Goal: Task Accomplishment & Management: Use online tool/utility

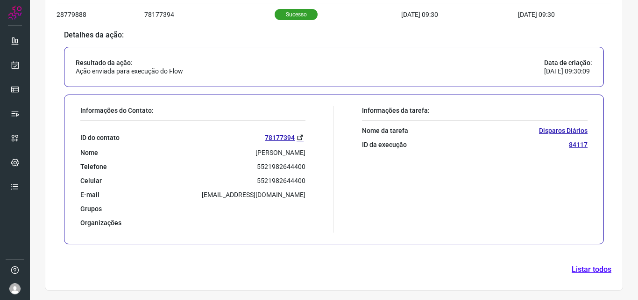
click at [3, 71] on div at bounding box center [15, 150] width 30 height 300
click at [9, 65] on link at bounding box center [15, 65] width 19 height 19
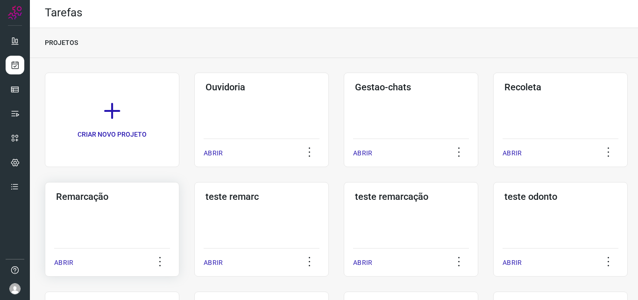
click at [92, 217] on div "Remarcação ABRIR" at bounding box center [112, 229] width 135 height 94
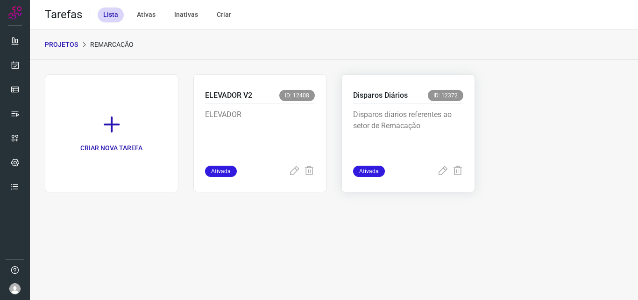
click at [386, 125] on p "Disparos diarios referentes ao setor de Remacação" at bounding box center [408, 132] width 110 height 47
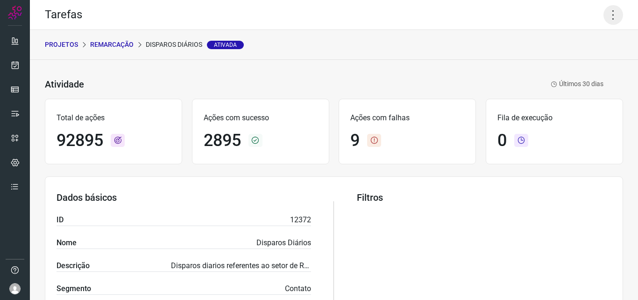
click at [604, 14] on icon at bounding box center [614, 15] width 20 height 20
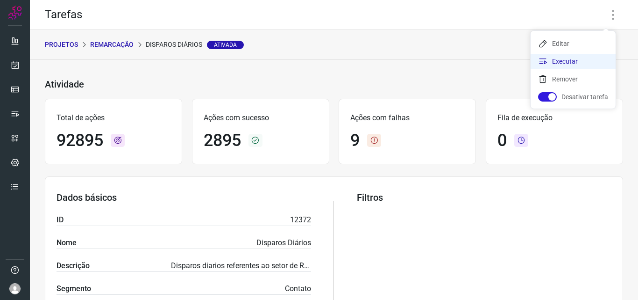
click at [571, 62] on li "Executar" at bounding box center [573, 61] width 85 height 15
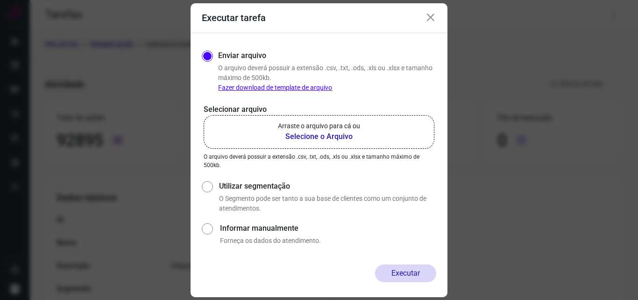
click at [344, 139] on b "Selecione o Arquivo" at bounding box center [319, 136] width 82 height 11
click at [0, 0] on input "Arraste o arquivo para cá ou Selecione o Arquivo" at bounding box center [0, 0] width 0 height 0
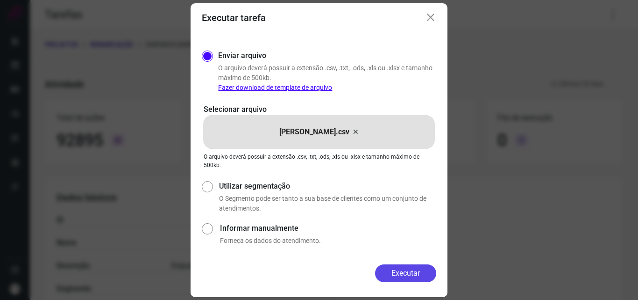
click at [393, 269] on button "Executar" at bounding box center [405, 273] width 61 height 18
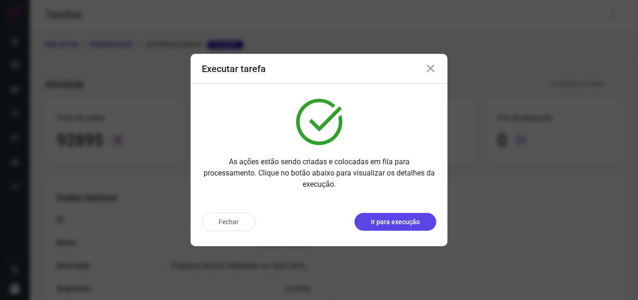
click at [386, 217] on p "Ir para execução" at bounding box center [395, 222] width 49 height 10
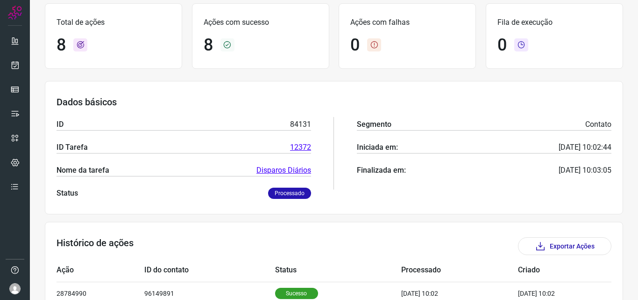
scroll to position [234, 0]
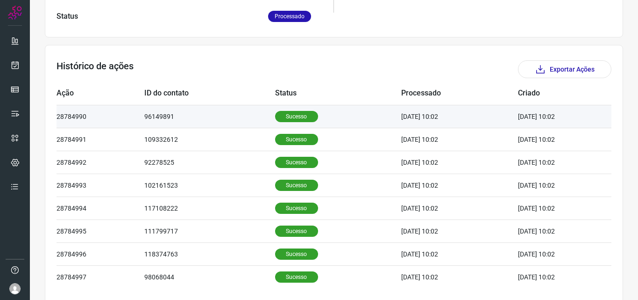
click at [278, 112] on p "Sucesso" at bounding box center [296, 116] width 43 height 11
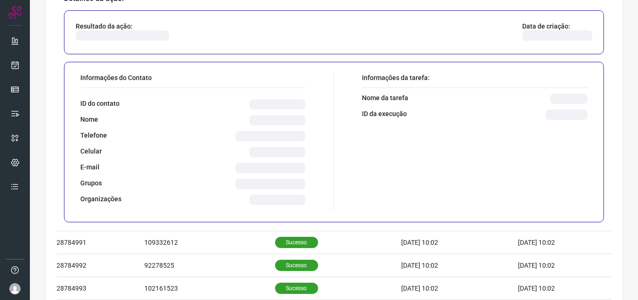
scroll to position [374, 0]
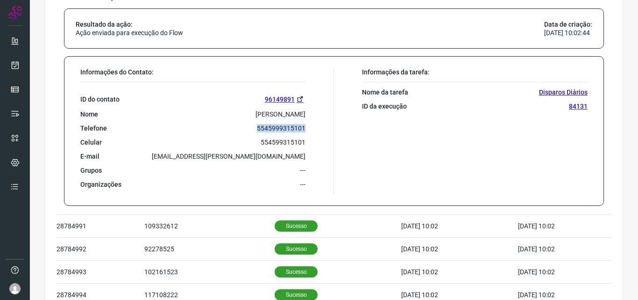
drag, startPoint x: 256, startPoint y: 128, endPoint x: 300, endPoint y: 131, distance: 45.0
click at [300, 131] on p "5545999315101" at bounding box center [281, 128] width 49 height 8
copy p "5545999315101"
click at [13, 63] on icon at bounding box center [15, 64] width 10 height 9
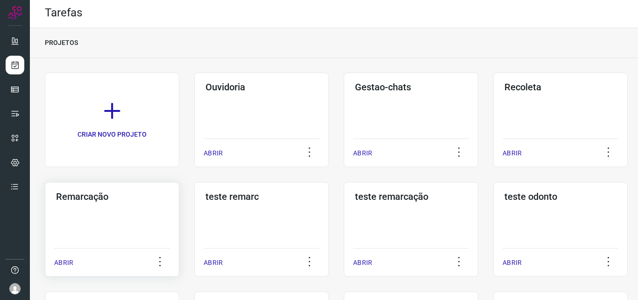
click at [137, 212] on div "Remarcação ABRIR" at bounding box center [112, 229] width 135 height 94
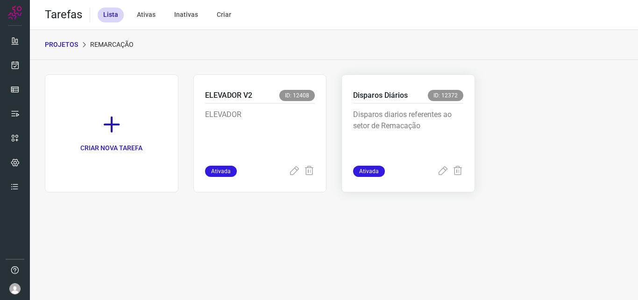
click at [452, 119] on p "Disparos diarios referentes ao setor de Remacação" at bounding box center [408, 132] width 110 height 47
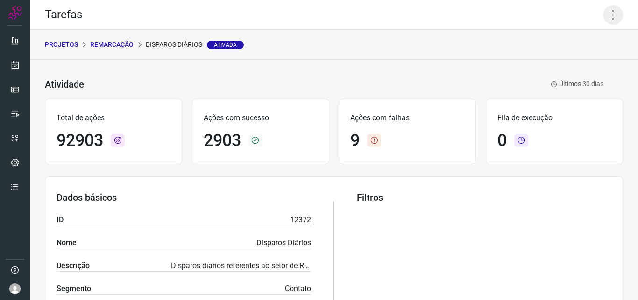
click at [609, 13] on icon at bounding box center [614, 15] width 20 height 20
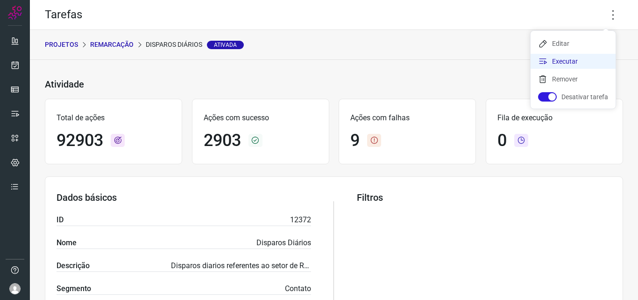
click at [576, 65] on li "Executar" at bounding box center [573, 61] width 85 height 15
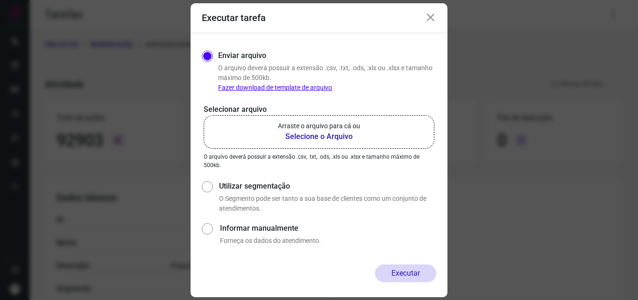
click at [328, 133] on b "Selecione o Arquivo" at bounding box center [319, 136] width 82 height 11
click at [0, 0] on input "Arraste o arquivo para cá ou Selecione o Arquivo" at bounding box center [0, 0] width 0 height 0
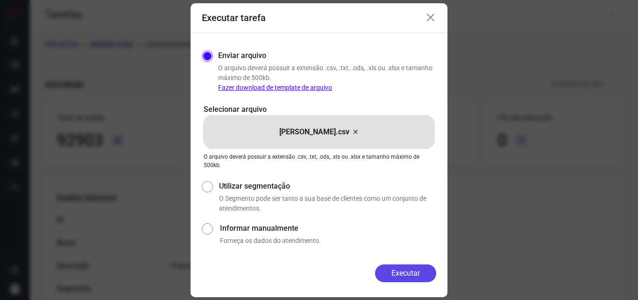
click at [413, 277] on button "Executar" at bounding box center [405, 273] width 61 height 18
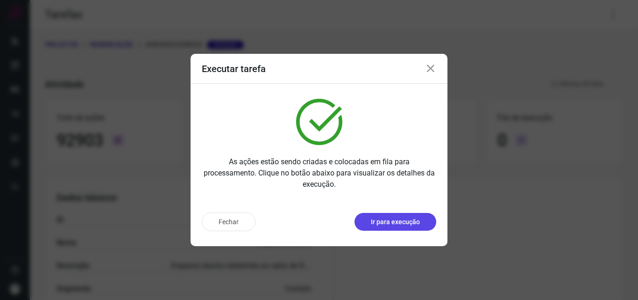
click at [412, 220] on p "Ir para execução" at bounding box center [395, 222] width 49 height 10
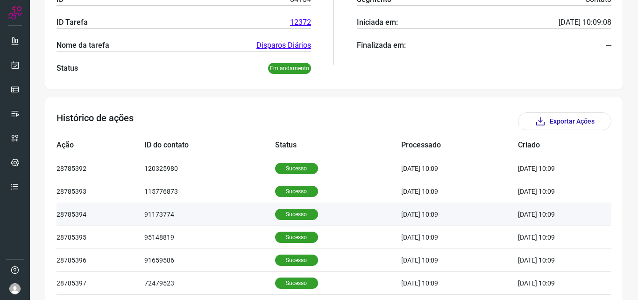
scroll to position [187, 0]
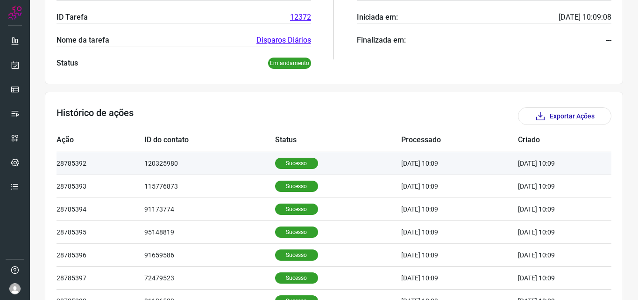
click at [289, 164] on p "Sucesso" at bounding box center [296, 162] width 43 height 11
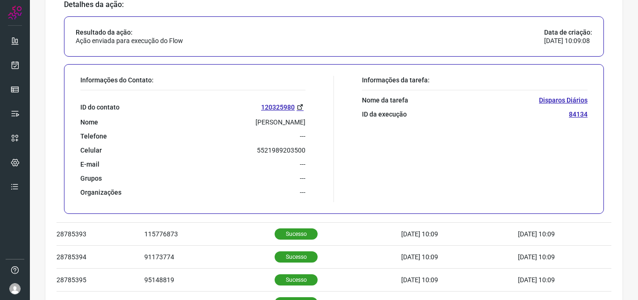
scroll to position [374, 0]
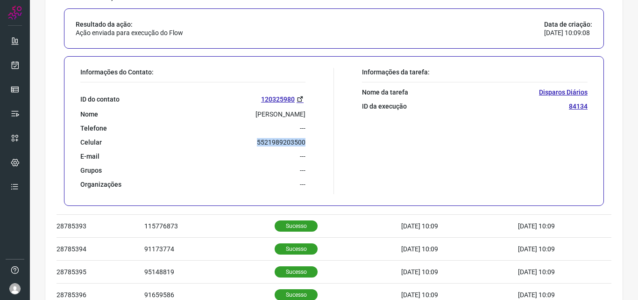
drag, startPoint x: 256, startPoint y: 142, endPoint x: 303, endPoint y: 146, distance: 47.3
click at [303, 146] on div "Informações do Contato: ID do contato 120325980 Nome Giovana Emilli Couto Gurja…" at bounding box center [205, 131] width 258 height 126
copy p "5521989203500"
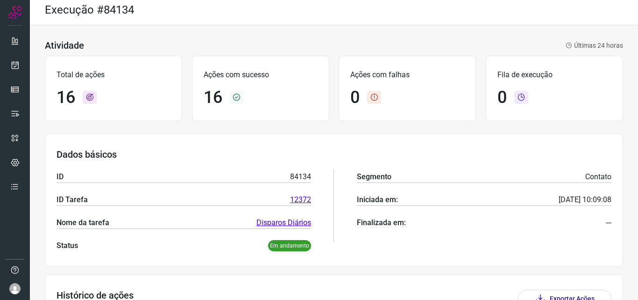
scroll to position [0, 0]
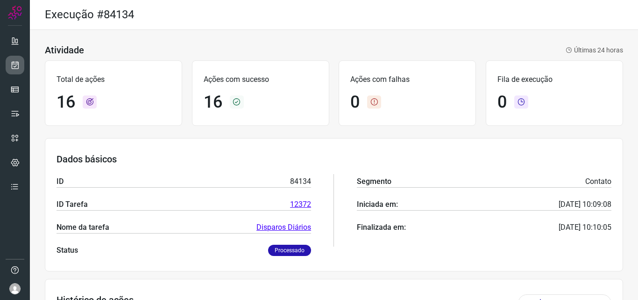
drag, startPoint x: 3, startPoint y: 68, endPoint x: 8, endPoint y: 67, distance: 4.7
click at [4, 67] on div at bounding box center [15, 150] width 30 height 300
click at [13, 65] on icon at bounding box center [15, 64] width 10 height 9
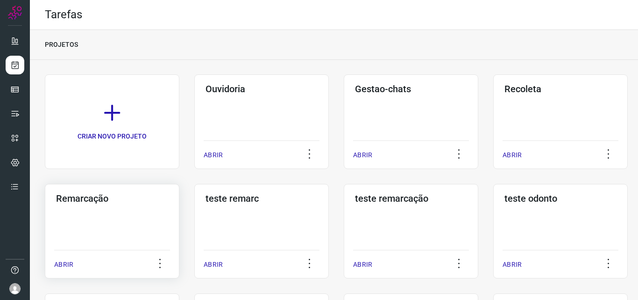
click at [131, 224] on div "Remarcação ABRIR" at bounding box center [112, 231] width 135 height 94
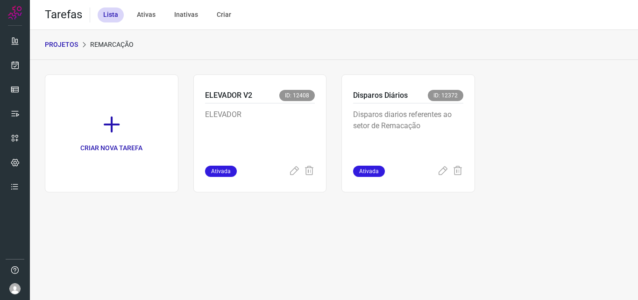
click at [482, 114] on div "CRIAR NOVA TAREFA ELEVADOR V2 ID: 12408 ELEVADOR Ativada Disparos Diários ID: 1…" at bounding box center [334, 133] width 578 height 118
click at [443, 119] on p "Disparos diarios referentes ao setor de Remacação" at bounding box center [408, 132] width 110 height 47
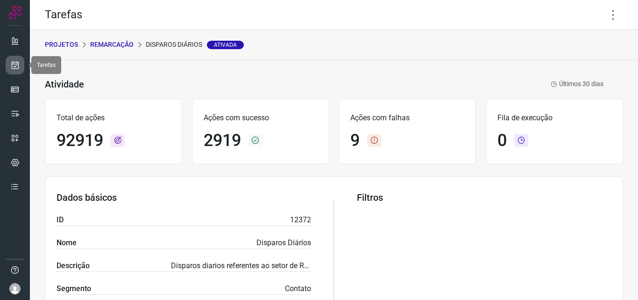
click at [13, 70] on link at bounding box center [15, 65] width 19 height 19
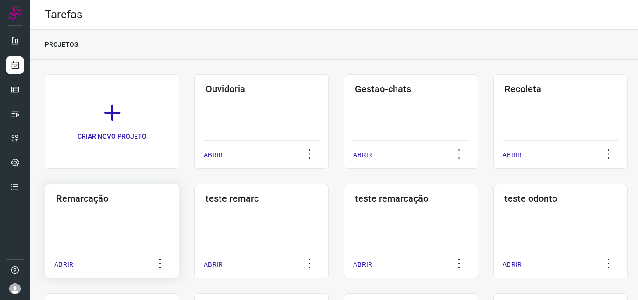
click at [143, 203] on h3 "Remarcação" at bounding box center [112, 198] width 112 height 11
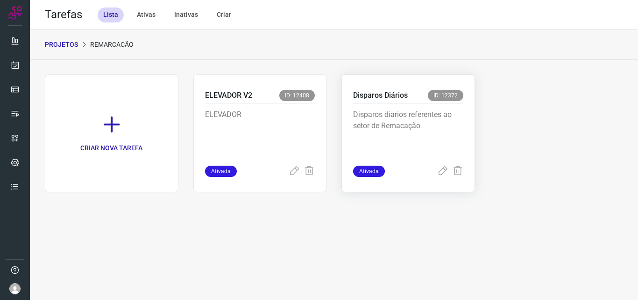
click at [437, 102] on div "Disparos Diários ID: 12372" at bounding box center [408, 97] width 110 height 14
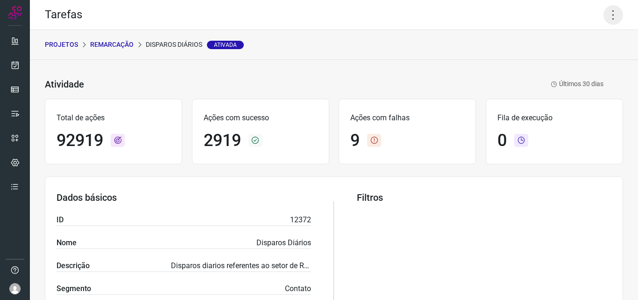
click at [604, 14] on icon at bounding box center [614, 15] width 20 height 20
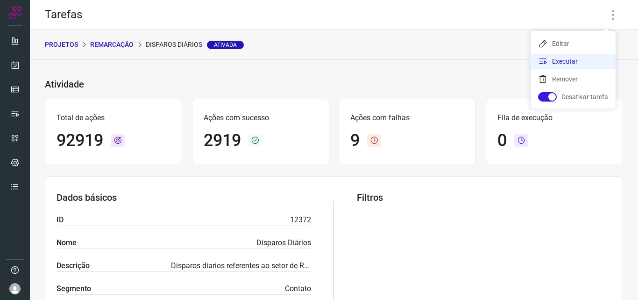
click at [571, 64] on li "Executar" at bounding box center [573, 61] width 85 height 15
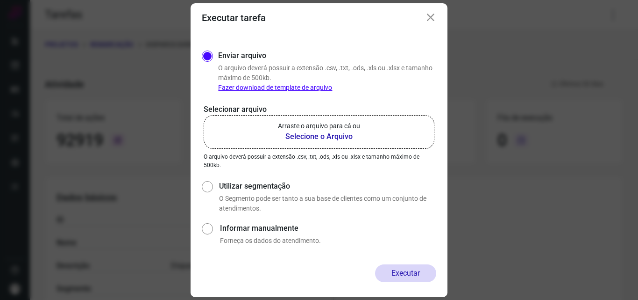
click at [343, 135] on b "Selecione o Arquivo" at bounding box center [319, 136] width 82 height 11
click at [0, 0] on input "Arraste o arquivo para cá ou Selecione o Arquivo" at bounding box center [0, 0] width 0 height 0
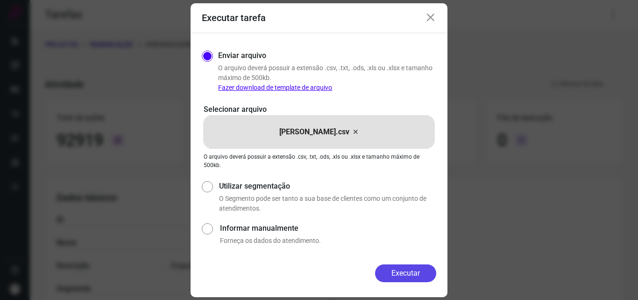
click at [385, 264] on button "Executar" at bounding box center [405, 273] width 61 height 18
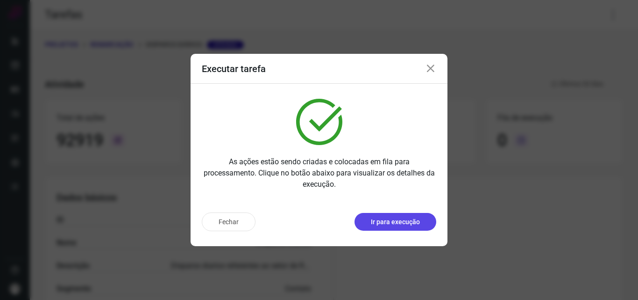
click at [412, 219] on p "Ir para execução" at bounding box center [395, 222] width 49 height 10
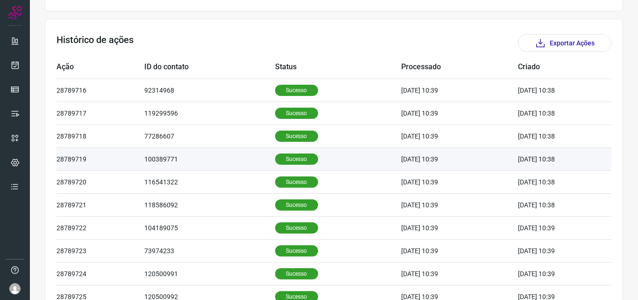
scroll to position [175, 0]
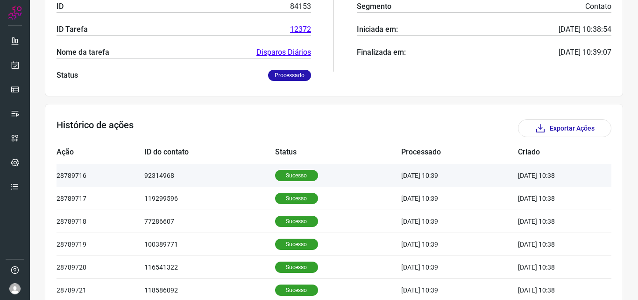
click at [286, 171] on p "Sucesso" at bounding box center [296, 175] width 43 height 11
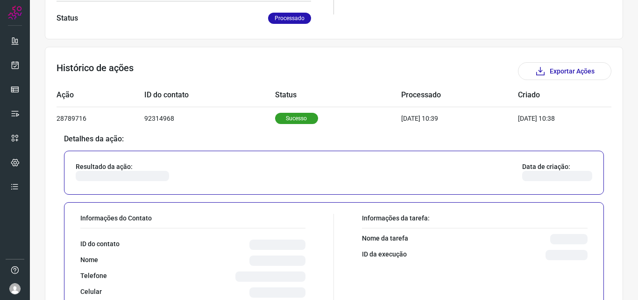
scroll to position [362, 0]
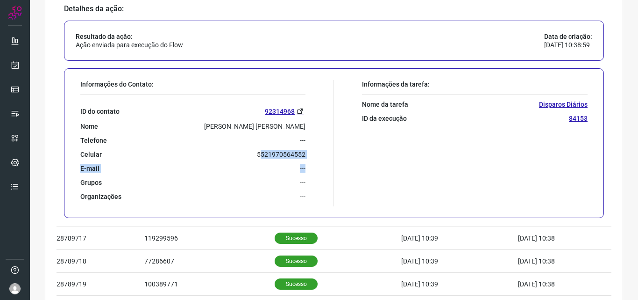
drag, startPoint x: 257, startPoint y: 155, endPoint x: 302, endPoint y: 158, distance: 45.9
click at [302, 158] on div "Informações do Contato: ID do contato 92314968 Nome Marcia Cristina Da Silva Me…" at bounding box center [205, 143] width 258 height 126
click at [309, 153] on div "Informações do Contato: ID do contato 92314968 Nome Marcia Cristina Da Silva Me…" at bounding box center [205, 143] width 258 height 126
drag, startPoint x: 252, startPoint y: 153, endPoint x: 305, endPoint y: 155, distance: 52.4
click at [305, 155] on div "Informações do Contato: ID do contato 92314968 Nome Marcia Cristina Da Silva Me…" at bounding box center [205, 143] width 258 height 126
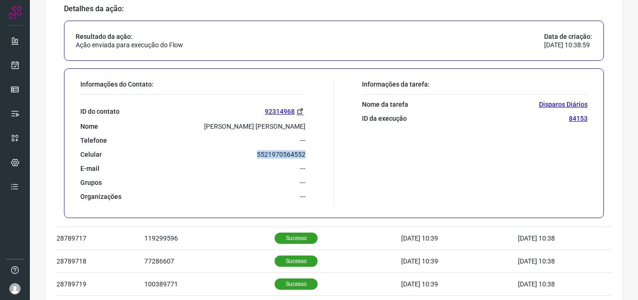
copy p "5521970564552"
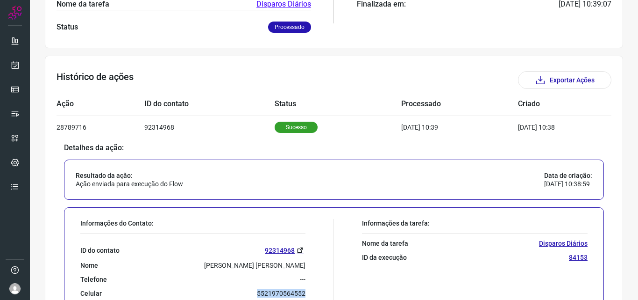
scroll to position [221, 0]
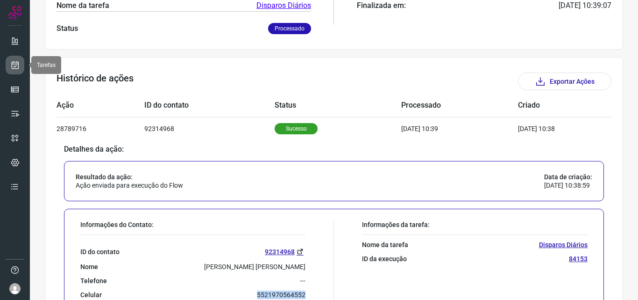
click at [16, 61] on icon at bounding box center [15, 64] width 10 height 9
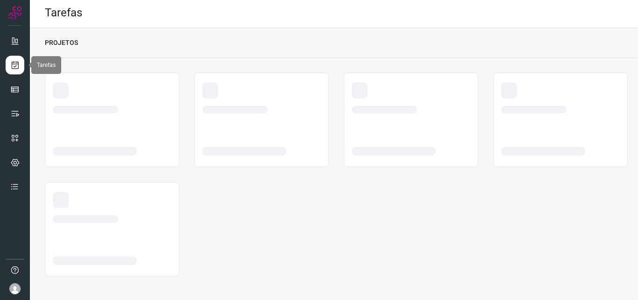
scroll to position [2, 0]
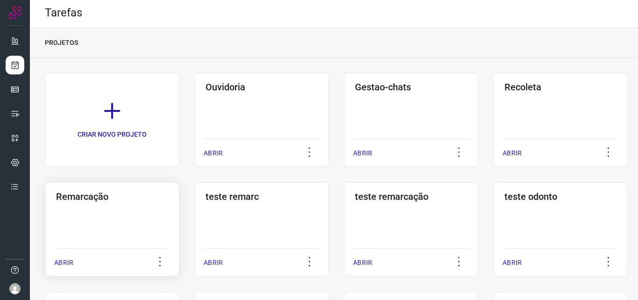
click at [93, 198] on h3 "Remarcação" at bounding box center [112, 196] width 112 height 11
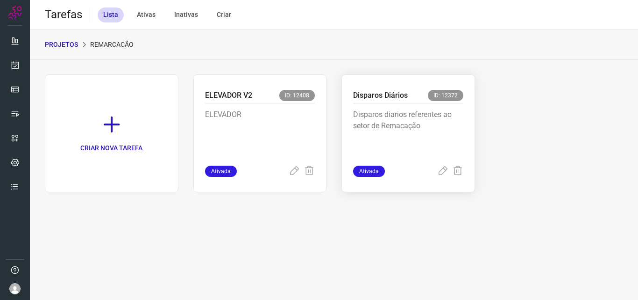
click at [366, 98] on p "Disparos Diários" at bounding box center [380, 95] width 55 height 11
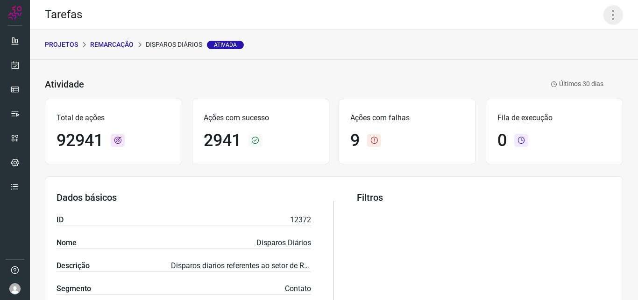
click at [612, 21] on icon at bounding box center [614, 15] width 20 height 20
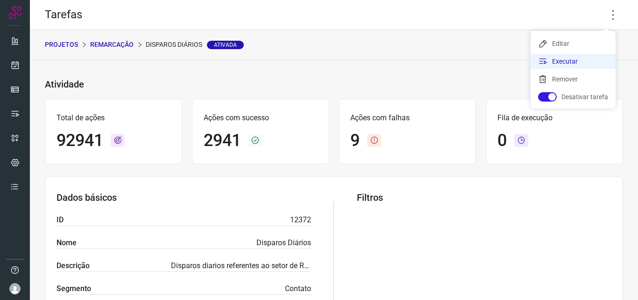
click at [578, 59] on li "Executar" at bounding box center [573, 61] width 85 height 15
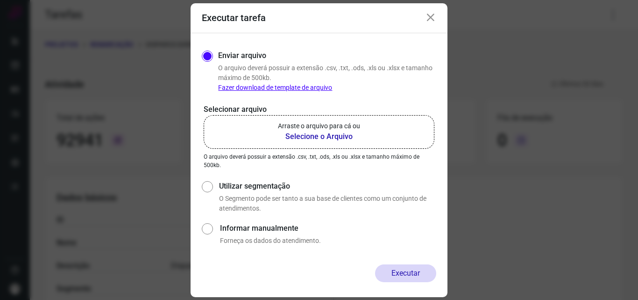
click at [343, 136] on b "Selecione o Arquivo" at bounding box center [319, 136] width 82 height 11
click at [0, 0] on input "Arraste o arquivo para cá ou Selecione o Arquivo" at bounding box center [0, 0] width 0 height 0
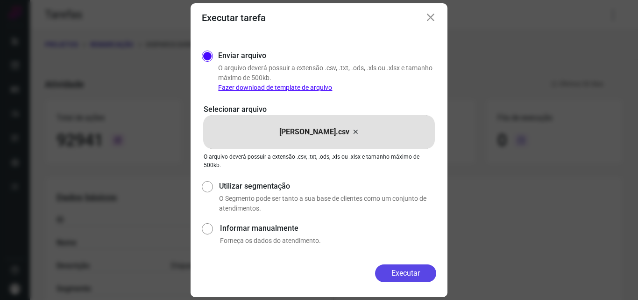
click at [397, 272] on button "Executar" at bounding box center [405, 273] width 61 height 18
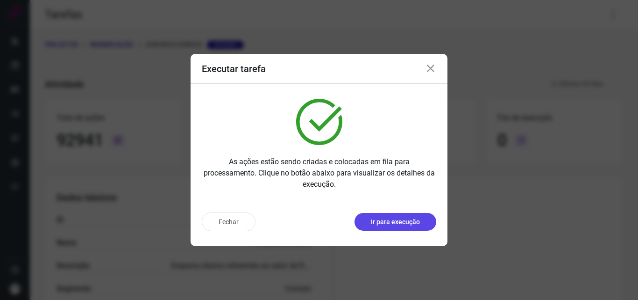
click at [405, 219] on p "Ir para execução" at bounding box center [395, 222] width 49 height 10
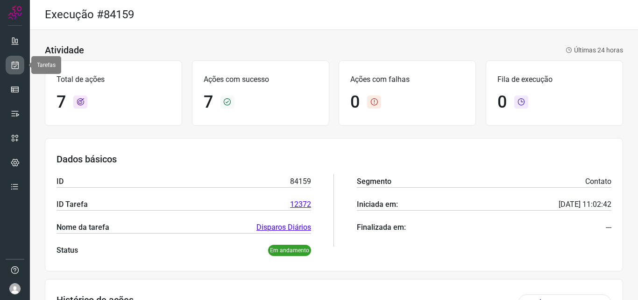
click at [17, 68] on icon at bounding box center [15, 64] width 10 height 9
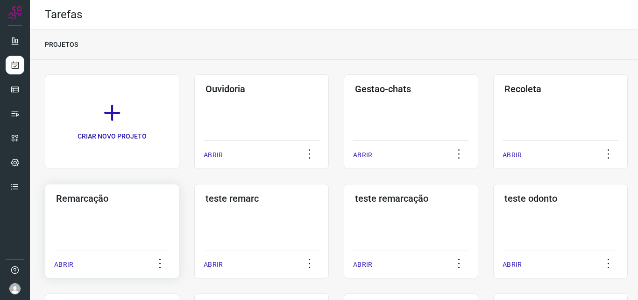
click at [90, 217] on div "Remarcação ABRIR" at bounding box center [112, 231] width 135 height 94
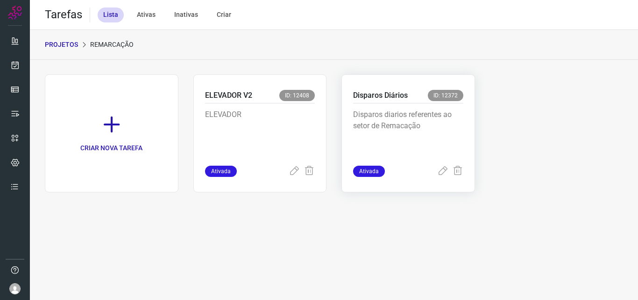
click at [370, 136] on p "Disparos diarios referentes ao setor de Remacação" at bounding box center [408, 132] width 110 height 47
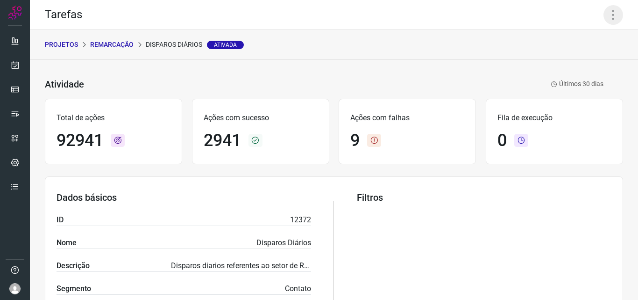
click at [604, 17] on icon at bounding box center [614, 15] width 20 height 20
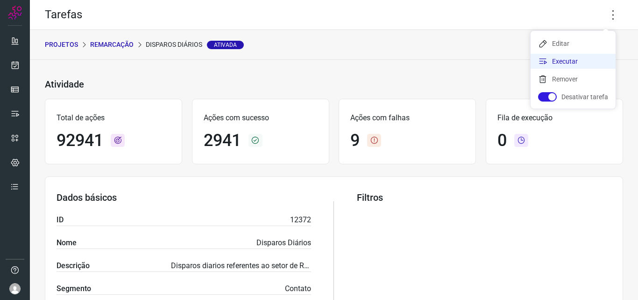
click at [579, 59] on li "Executar" at bounding box center [573, 61] width 85 height 15
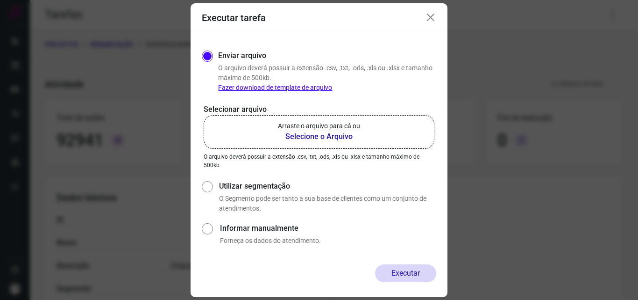
click at [329, 134] on b "Selecione o Arquivo" at bounding box center [319, 136] width 82 height 11
click at [0, 0] on input "Arraste o arquivo para cá ou Selecione o Arquivo" at bounding box center [0, 0] width 0 height 0
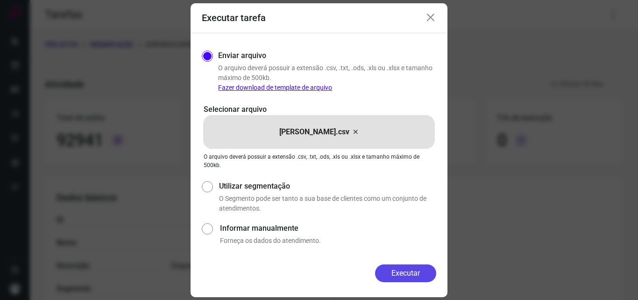
click at [417, 276] on button "Executar" at bounding box center [405, 273] width 61 height 18
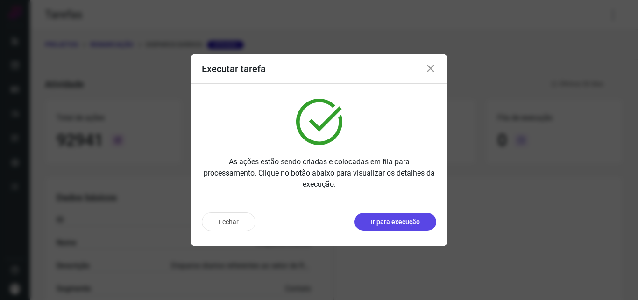
click at [385, 225] on p "Ir para execução" at bounding box center [395, 222] width 49 height 10
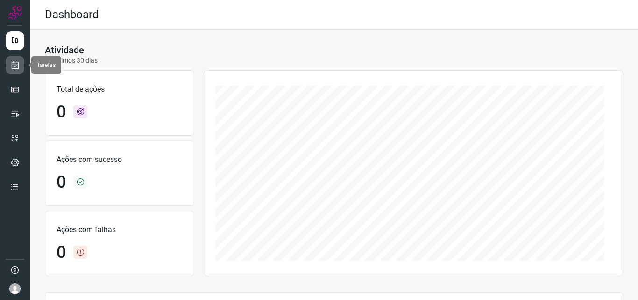
click at [20, 66] on link at bounding box center [15, 65] width 19 height 19
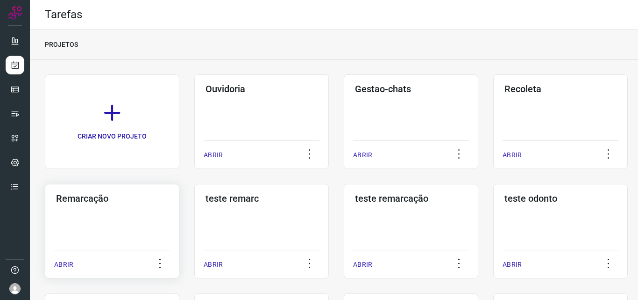
click at [84, 208] on div "Remarcação ABRIR" at bounding box center [112, 231] width 135 height 94
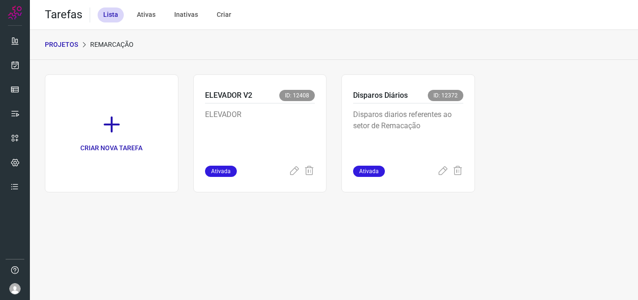
click at [427, 144] on p "Disparos diarios referentes ao setor de Remacação" at bounding box center [408, 132] width 110 height 47
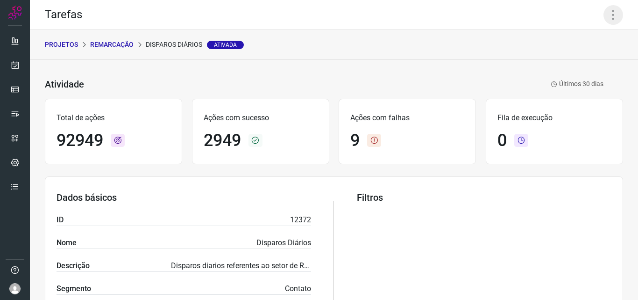
click at [608, 20] on icon at bounding box center [614, 15] width 20 height 20
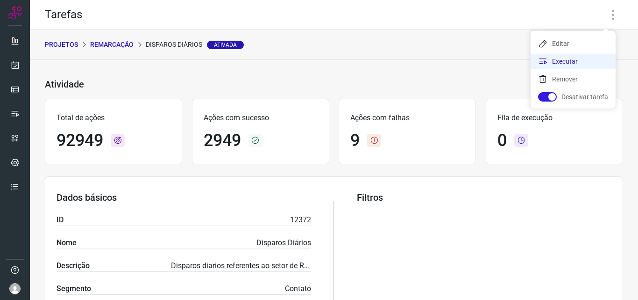
click at [577, 65] on li "Executar" at bounding box center [573, 61] width 85 height 15
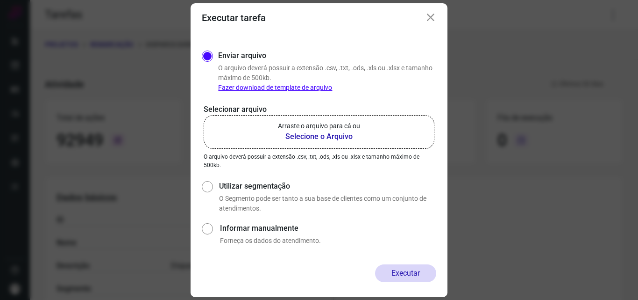
click at [302, 143] on label "Arraste o arquivo para cá ou Selecione o Arquivo" at bounding box center [319, 132] width 231 height 34
click at [0, 0] on input "Arraste o arquivo para cá ou Selecione o Arquivo" at bounding box center [0, 0] width 0 height 0
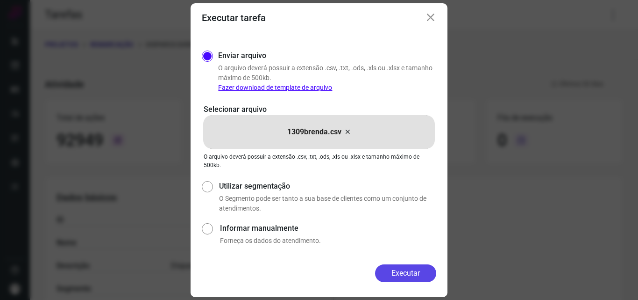
click at [412, 271] on button "Executar" at bounding box center [405, 273] width 61 height 18
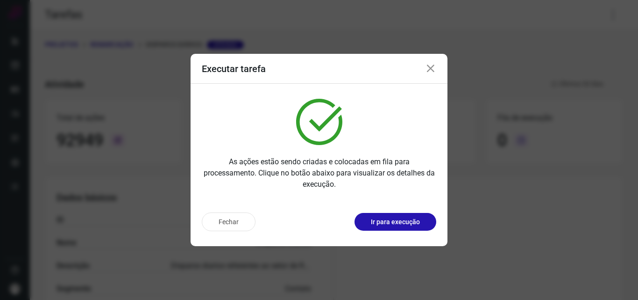
click at [373, 222] on p "Ir para execução" at bounding box center [395, 222] width 49 height 10
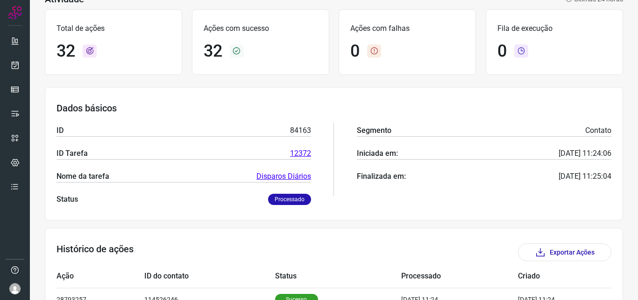
scroll to position [187, 0]
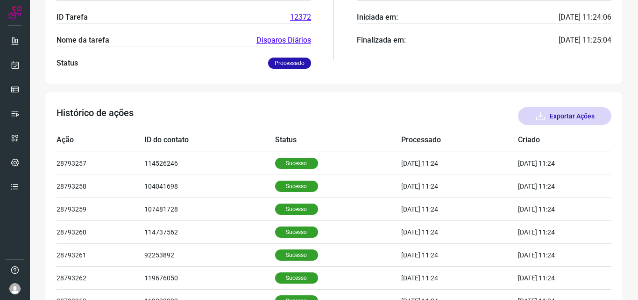
click at [581, 116] on button "Exportar Ações" at bounding box center [564, 116] width 93 height 18
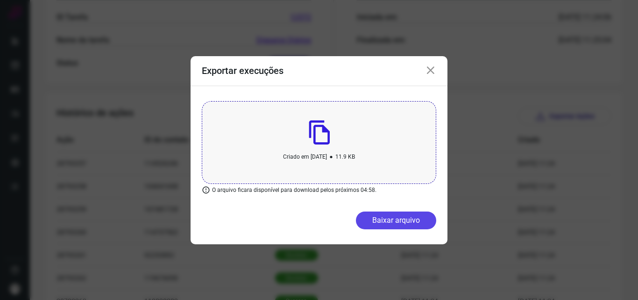
click at [381, 215] on button "Baixar arquivo" at bounding box center [396, 220] width 80 height 18
click at [427, 71] on icon at bounding box center [430, 70] width 11 height 11
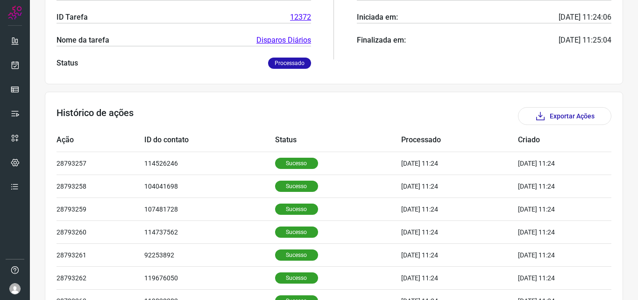
click at [17, 123] on ul at bounding box center [15, 116] width 19 height 170
click at [17, 113] on icon at bounding box center [14, 113] width 9 height 9
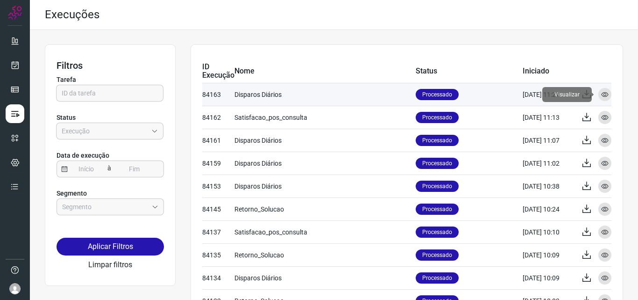
click at [601, 93] on icon at bounding box center [604, 94] width 7 height 7
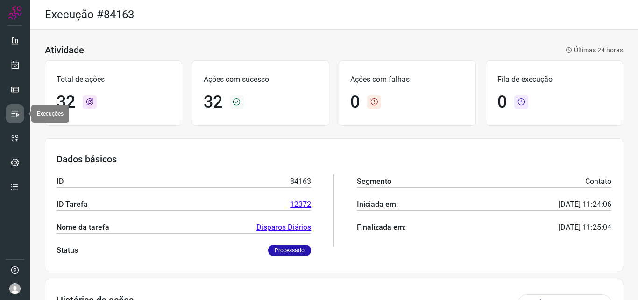
click at [14, 113] on icon at bounding box center [14, 113] width 9 height 9
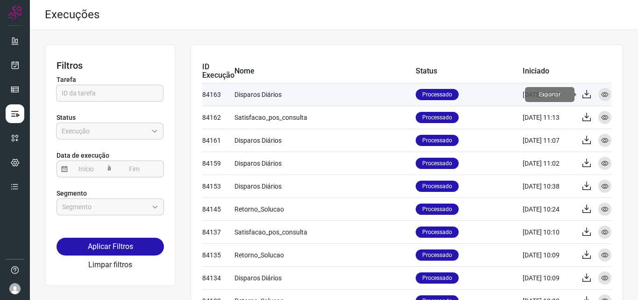
click at [581, 94] on icon at bounding box center [586, 94] width 11 height 11
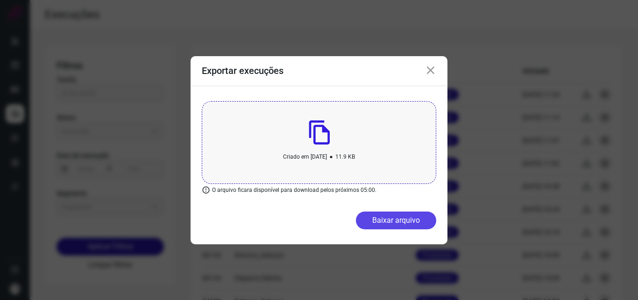
click at [378, 221] on button "Baixar arquivo" at bounding box center [396, 220] width 80 height 18
click at [429, 67] on icon at bounding box center [430, 70] width 11 height 11
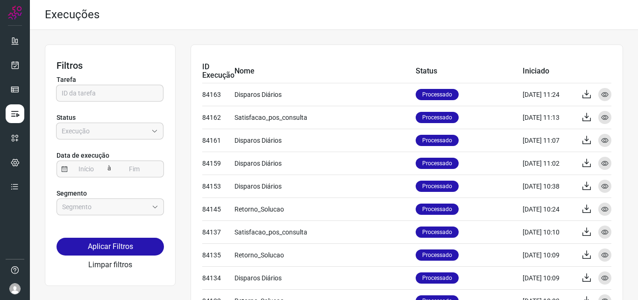
click at [137, 196] on p "Segmento" at bounding box center [110, 193] width 107 height 10
click at [137, 202] on input "text" at bounding box center [105, 207] width 86 height 16
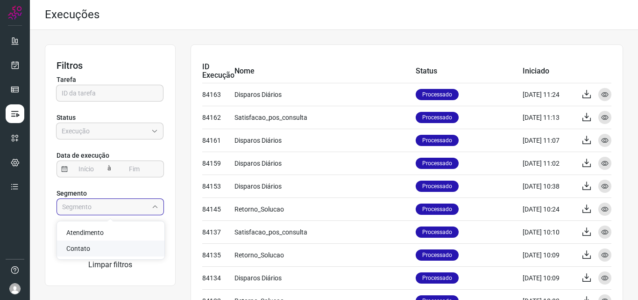
click at [119, 251] on li "Contato" at bounding box center [110, 248] width 107 height 16
type input "Contato"
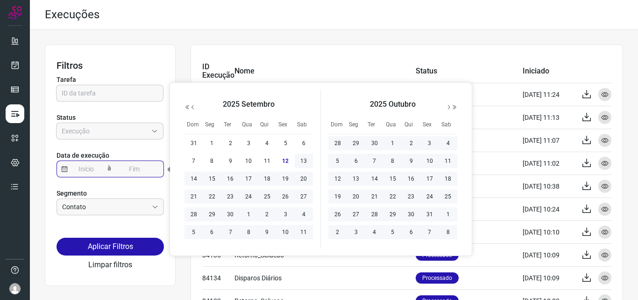
click at [91, 168] on input at bounding box center [86, 169] width 37 height 16
click at [287, 160] on span "12" at bounding box center [285, 160] width 11 height 11
click at [188, 105] on icon "button" at bounding box center [188, 107] width 6 height 6
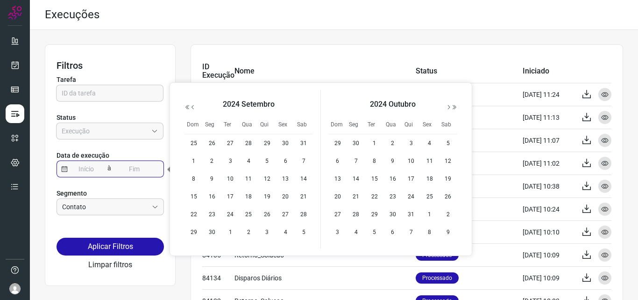
click at [188, 105] on icon "button" at bounding box center [188, 107] width 6 height 6
click at [455, 107] on icon "button" at bounding box center [455, 107] width 6 height 6
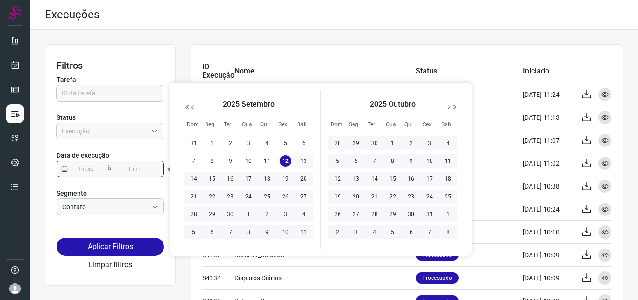
click at [388, 104] on div "2025 Outubro" at bounding box center [393, 104] width 82 height 14
click at [399, 103] on div "2025 Outubro" at bounding box center [393, 104] width 82 height 14
click at [338, 145] on span "28" at bounding box center [337, 142] width 11 height 11
click at [137, 169] on input at bounding box center [134, 169] width 37 height 16
click at [89, 166] on input at bounding box center [86, 169] width 37 height 16
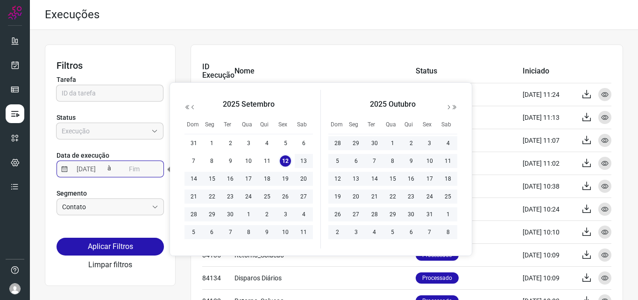
type input "12/09/2025"
click at [142, 171] on input at bounding box center [134, 169] width 37 height 16
type input "12/09/2025"
click at [112, 131] on input "Empresa:" at bounding box center [105, 131] width 86 height 16
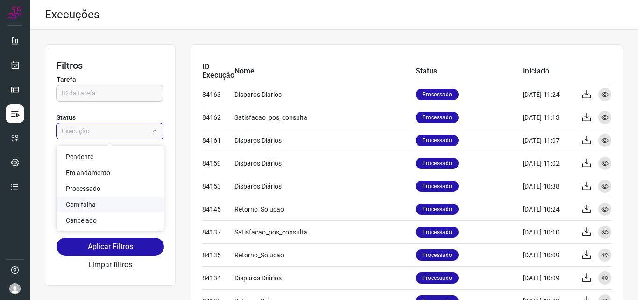
click at [100, 203] on li "Com falha" at bounding box center [110, 204] width 107 height 16
type input "Com falha"
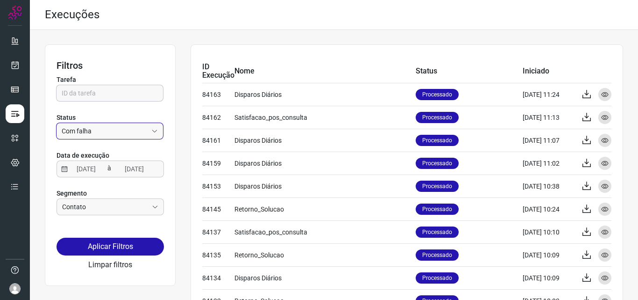
click at [102, 91] on input "text" at bounding box center [110, 93] width 96 height 16
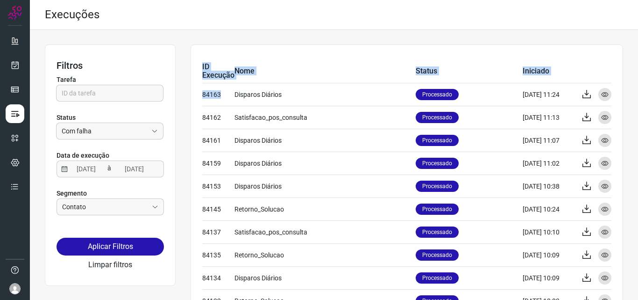
drag, startPoint x: 221, startPoint y: 92, endPoint x: 200, endPoint y: 97, distance: 22.1
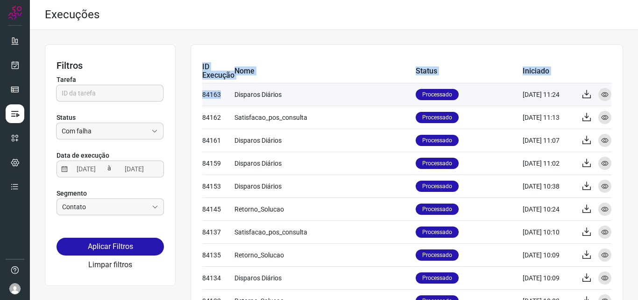
click at [205, 95] on td "84163" at bounding box center [218, 94] width 32 height 23
drag, startPoint x: 201, startPoint y: 95, endPoint x: 219, endPoint y: 96, distance: 17.8
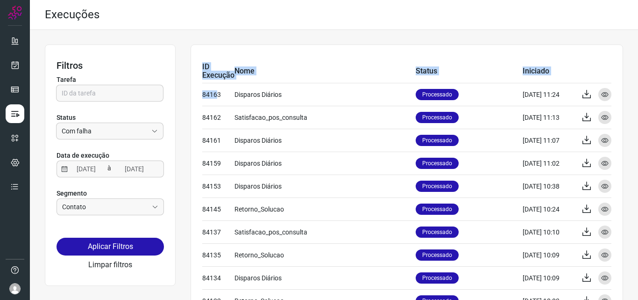
click at [298, 66] on td "Nome" at bounding box center [325, 71] width 181 height 23
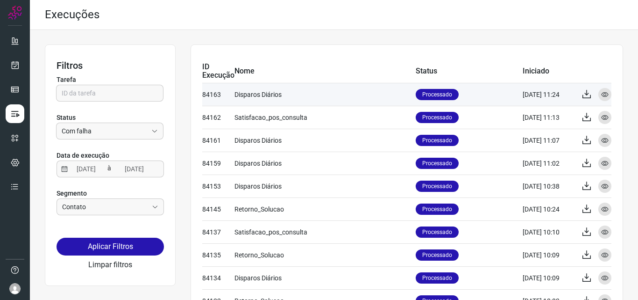
click at [228, 98] on td "84163" at bounding box center [218, 94] width 32 height 23
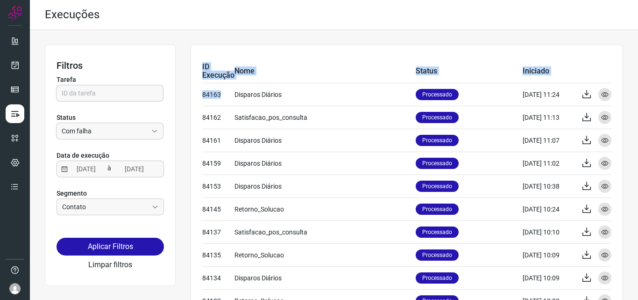
drag, startPoint x: 221, startPoint y: 96, endPoint x: 198, endPoint y: 100, distance: 23.6
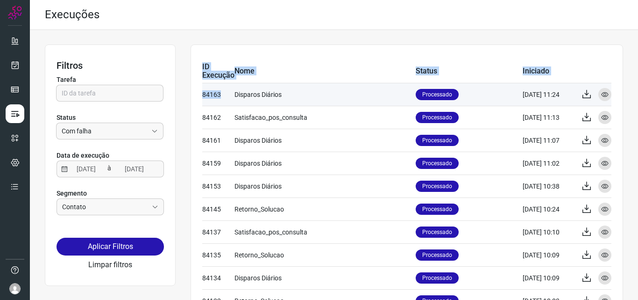
click at [221, 89] on td "84163" at bounding box center [218, 94] width 32 height 23
click at [217, 94] on td "84163" at bounding box center [218, 94] width 32 height 23
copy td "84163"
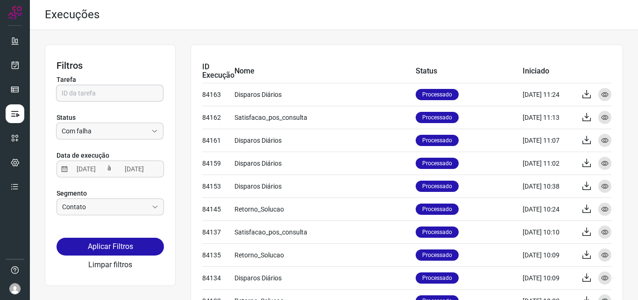
click at [79, 96] on input "text" at bounding box center [110, 93] width 96 height 16
paste input "84163"
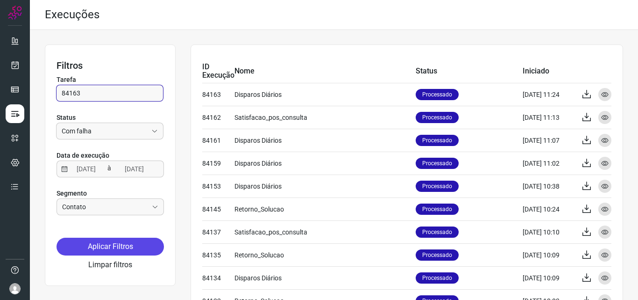
type input "84163"
click at [125, 244] on button "Aplicar Filtros" at bounding box center [110, 246] width 107 height 18
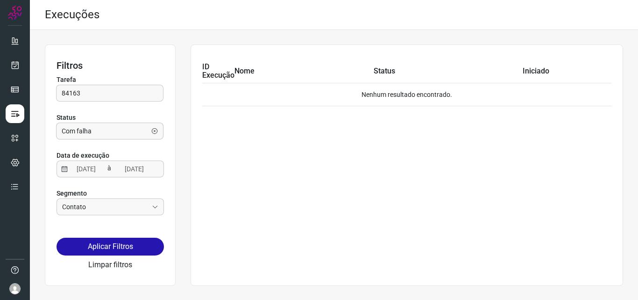
click at [133, 136] on input "Com falha" at bounding box center [105, 131] width 86 height 16
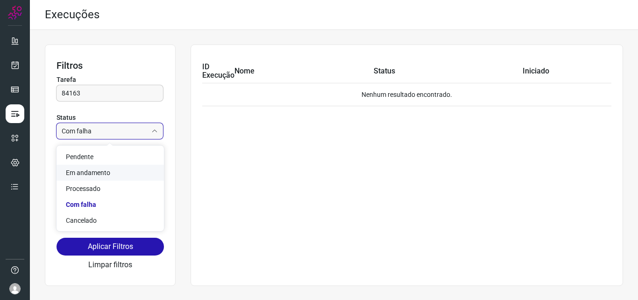
click at [122, 174] on li "Em andamento" at bounding box center [110, 172] width 107 height 16
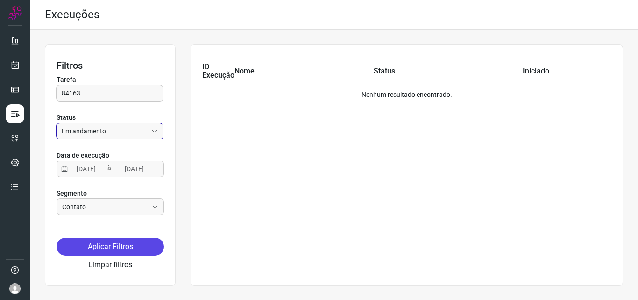
click at [125, 245] on button "Aplicar Filtros" at bounding box center [110, 246] width 107 height 18
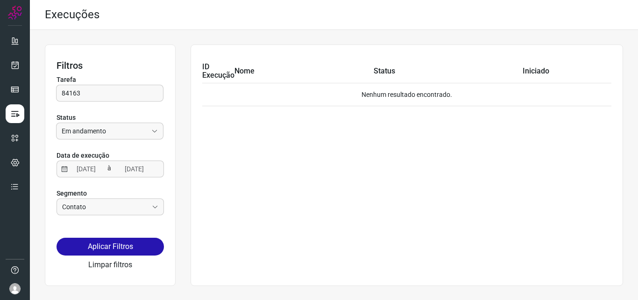
click at [146, 150] on div "Tarefa 84163 Status Em andamento" at bounding box center [110, 110] width 107 height 79
click at [147, 129] on input "Em andamento" at bounding box center [105, 131] width 86 height 16
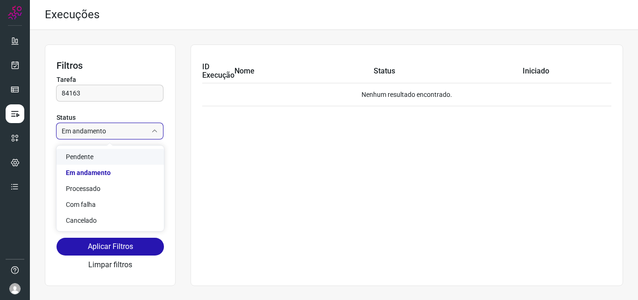
click at [134, 154] on li "Pendente" at bounding box center [110, 157] width 107 height 16
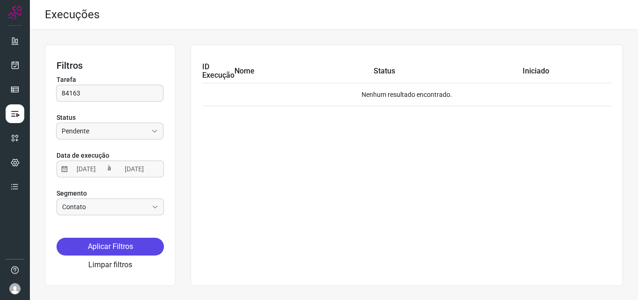
click at [110, 241] on button "Aplicar Filtros" at bounding box center [110, 246] width 107 height 18
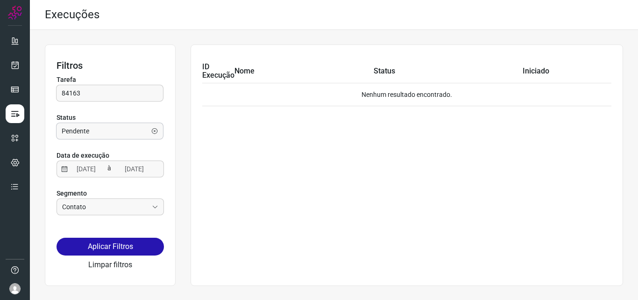
click at [124, 135] on input "Pendente" at bounding box center [105, 131] width 86 height 16
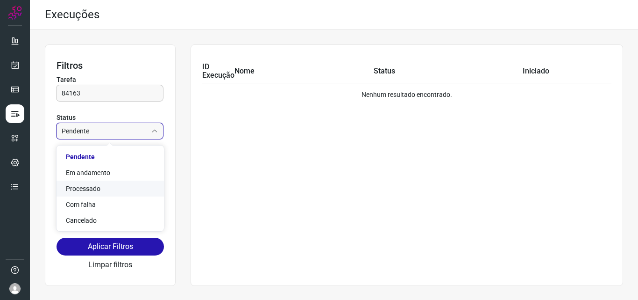
click at [126, 186] on li "Processado" at bounding box center [110, 188] width 107 height 16
type input "Processado"
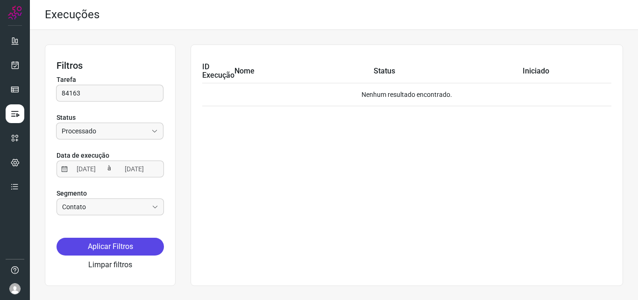
click at [115, 250] on button "Aplicar Filtros" at bounding box center [110, 246] width 107 height 18
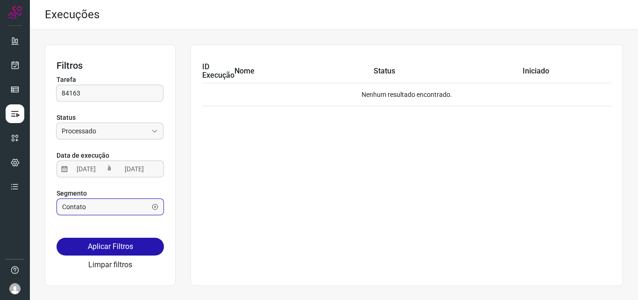
click at [128, 199] on input "Contato" at bounding box center [105, 207] width 86 height 16
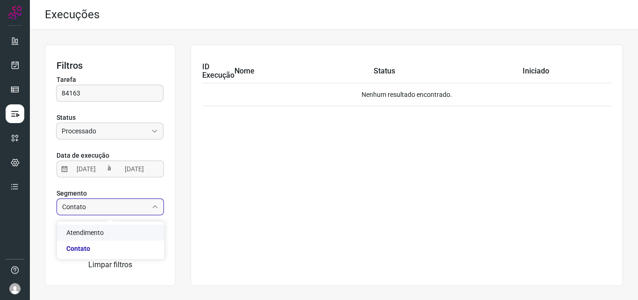
click at [115, 236] on li "Atendimento" at bounding box center [110, 232] width 107 height 16
type input "Atendimento"
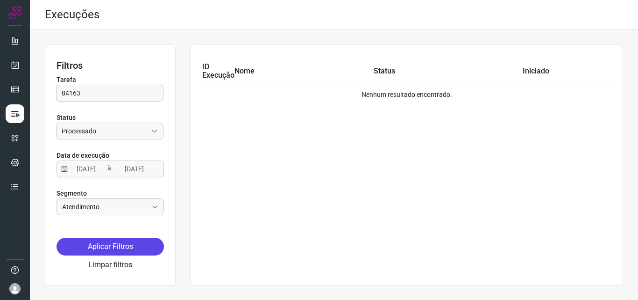
click at [116, 246] on button "Aplicar Filtros" at bounding box center [110, 246] width 107 height 18
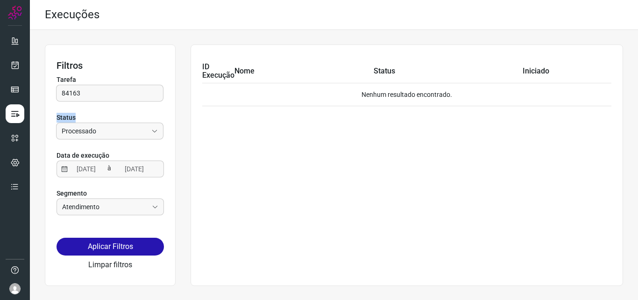
drag, startPoint x: 128, startPoint y: 105, endPoint x: 31, endPoint y: 110, distance: 97.8
click at [31, 110] on div "Filtros Tarefa 84163 Status Processado Data de execução 12/09/2025 à 12/09/2025…" at bounding box center [334, 162] width 608 height 265
click at [112, 91] on input "84163" at bounding box center [110, 93] width 96 height 16
click at [110, 91] on input "84163" at bounding box center [110, 93] width 96 height 16
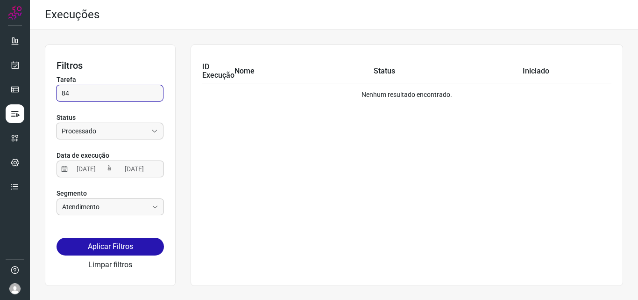
type input "8"
click at [135, 130] on input "Processado" at bounding box center [105, 131] width 86 height 16
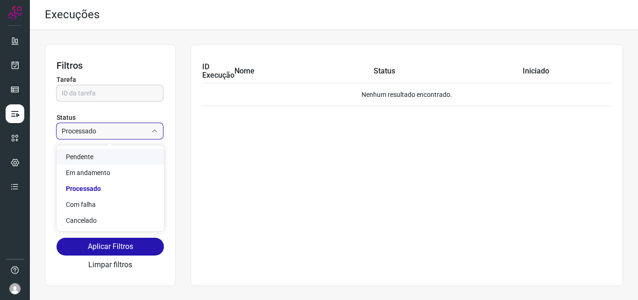
click at [108, 162] on li "Pendente" at bounding box center [110, 157] width 107 height 16
type input "Pendente"
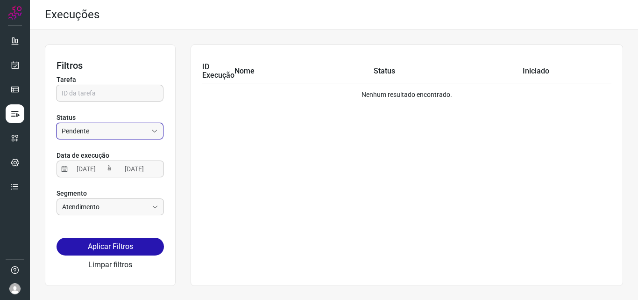
click at [113, 262] on button "Limpar filtros" at bounding box center [110, 264] width 44 height 11
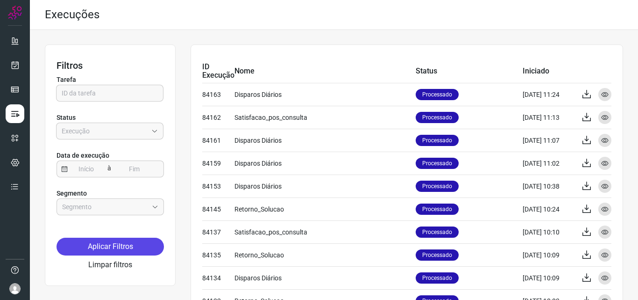
click at [114, 242] on button "Aplicar Filtros" at bounding box center [110, 246] width 107 height 18
click at [89, 160] on div "à" at bounding box center [110, 168] width 107 height 17
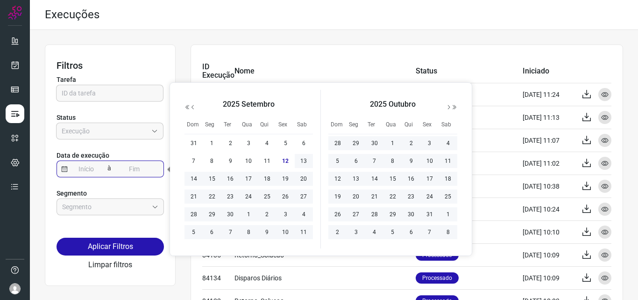
click at [88, 166] on input at bounding box center [86, 169] width 37 height 16
click at [286, 164] on span "12" at bounding box center [285, 160] width 11 height 11
type input "12/09/2025"
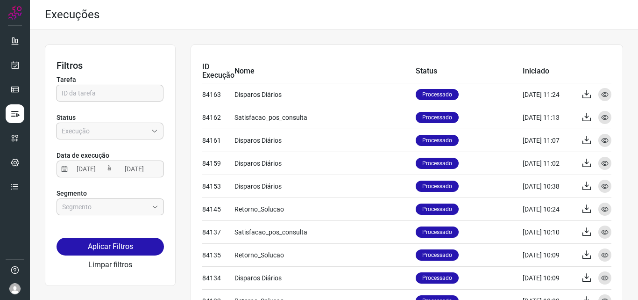
click at [286, 164] on td "Disparos Diários" at bounding box center [325, 162] width 181 height 23
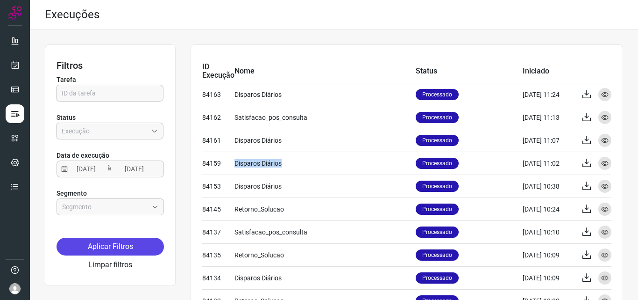
click at [143, 248] on button "Aplicar Filtros" at bounding box center [110, 246] width 107 height 18
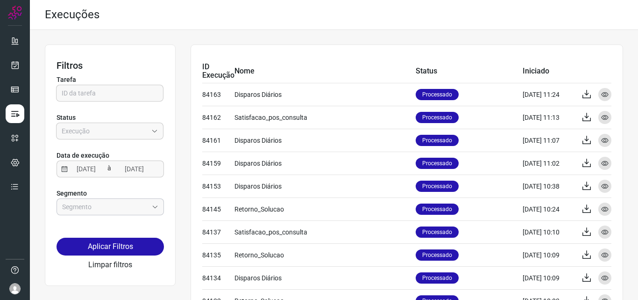
click at [136, 199] on input "text" at bounding box center [105, 207] width 86 height 16
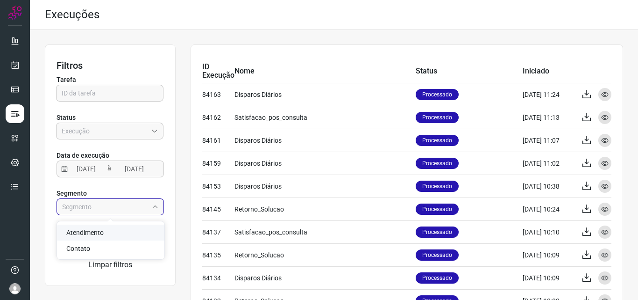
click at [136, 199] on input "text" at bounding box center [105, 207] width 86 height 16
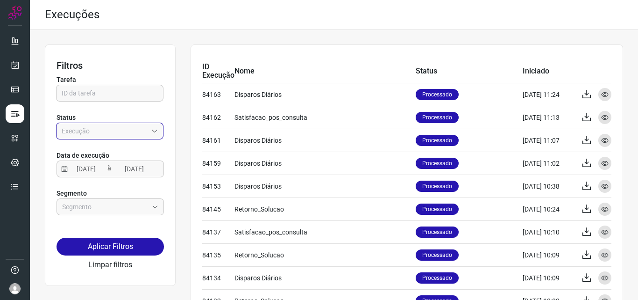
click at [128, 129] on input "Empresa:" at bounding box center [105, 131] width 86 height 16
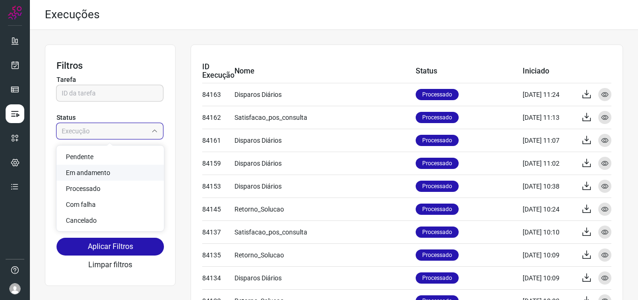
click at [129, 173] on li "Em andamento" at bounding box center [110, 172] width 107 height 16
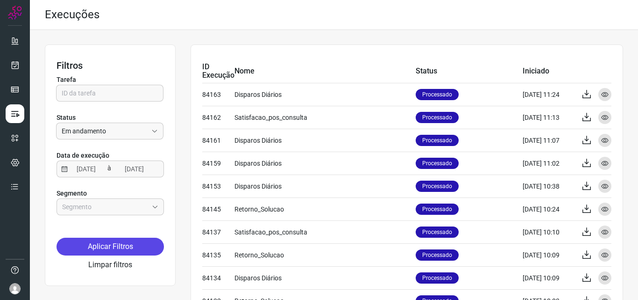
click at [130, 245] on button "Aplicar Filtros" at bounding box center [110, 246] width 107 height 18
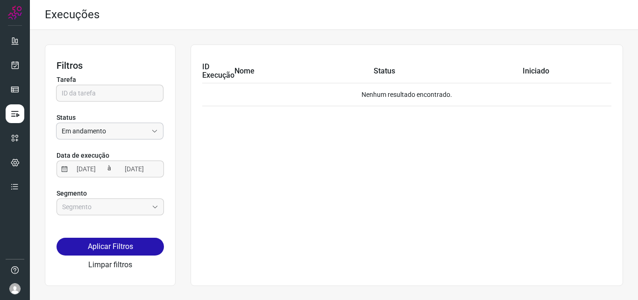
drag, startPoint x: 134, startPoint y: 117, endPoint x: 132, endPoint y: 129, distance: 11.9
click at [134, 119] on p "Status" at bounding box center [110, 118] width 107 height 10
click at [132, 129] on input "Em andamento" at bounding box center [105, 131] width 86 height 16
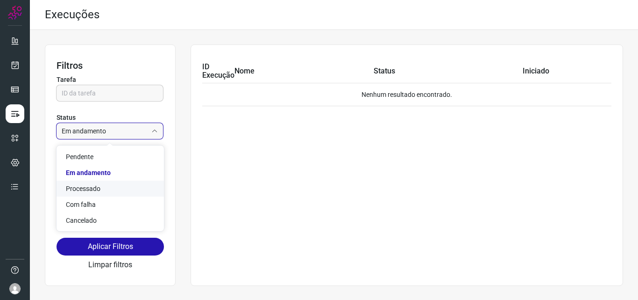
click at [118, 183] on li "Processado" at bounding box center [110, 188] width 107 height 16
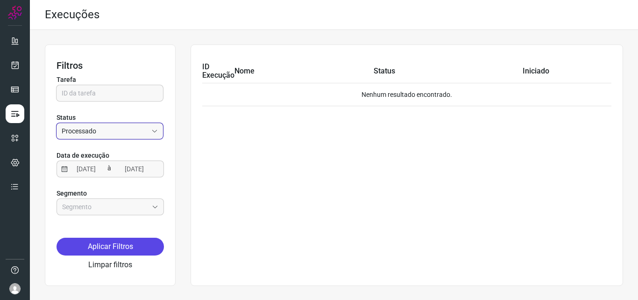
click at [120, 245] on button "Aplicar Filtros" at bounding box center [110, 246] width 107 height 18
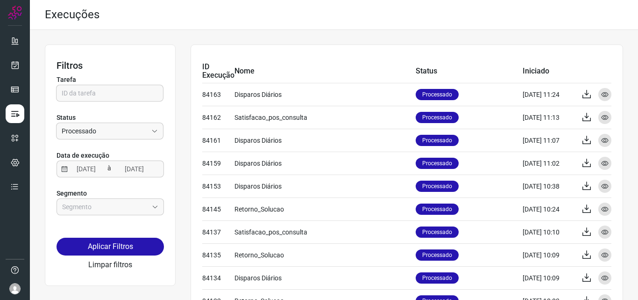
click at [124, 114] on p "Status" at bounding box center [110, 118] width 107 height 10
click at [119, 128] on input "Processado" at bounding box center [105, 131] width 86 height 16
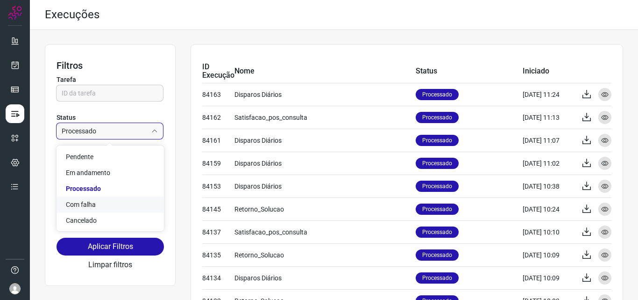
click at [104, 204] on li "Com falha" at bounding box center [110, 204] width 107 height 16
type input "Com falha"
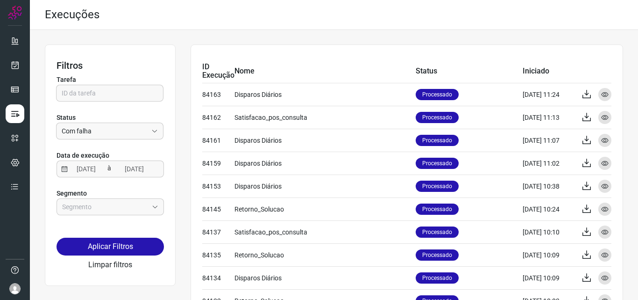
click at [105, 236] on div "Filtros Tarefa Status Com falha Data de execução 12/09/2025 à 12/09/2025 Segmen…" at bounding box center [110, 164] width 131 height 241
click at [106, 246] on button "Aplicar Filtros" at bounding box center [110, 246] width 107 height 18
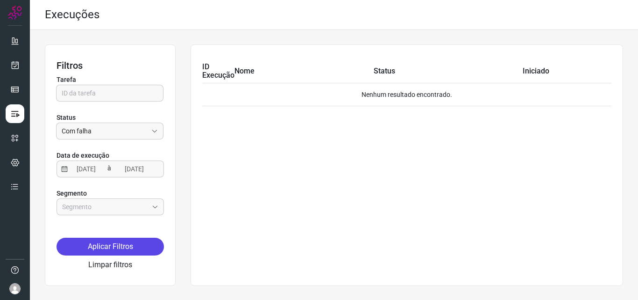
click at [106, 246] on button "Aplicar Filtros" at bounding box center [110, 246] width 107 height 18
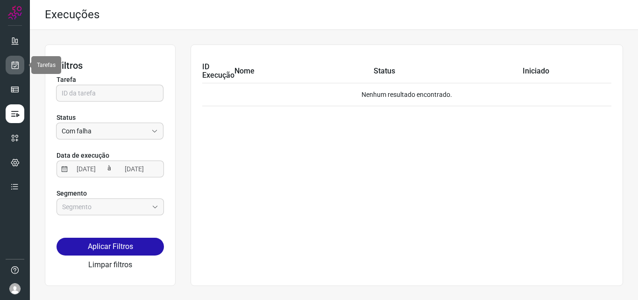
click at [20, 66] on link at bounding box center [15, 65] width 19 height 19
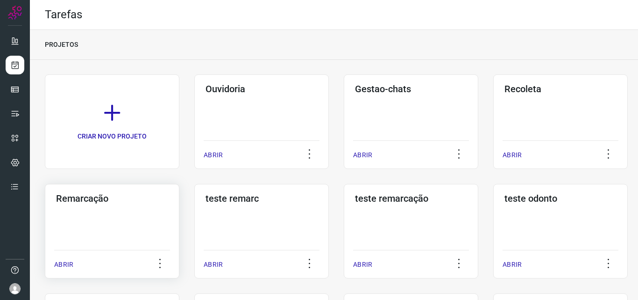
click at [119, 203] on h3 "Remarcação" at bounding box center [112, 198] width 112 height 11
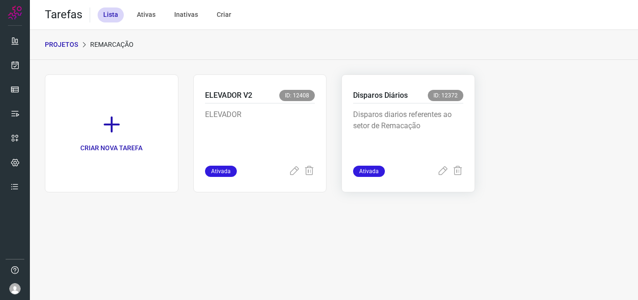
click at [398, 122] on p "Disparos diarios referentes ao setor de Remacação" at bounding box center [408, 132] width 110 height 47
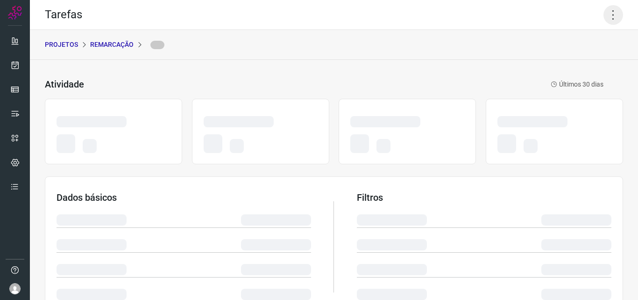
click at [604, 21] on icon at bounding box center [614, 15] width 20 height 20
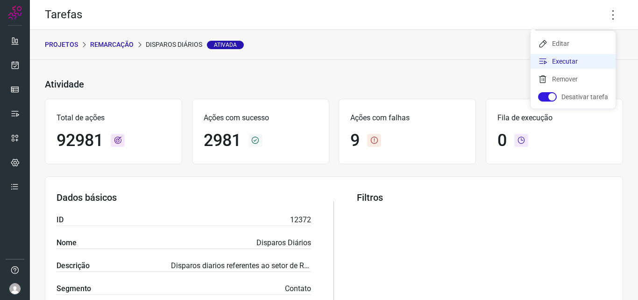
click at [558, 64] on li "Executar" at bounding box center [573, 61] width 85 height 15
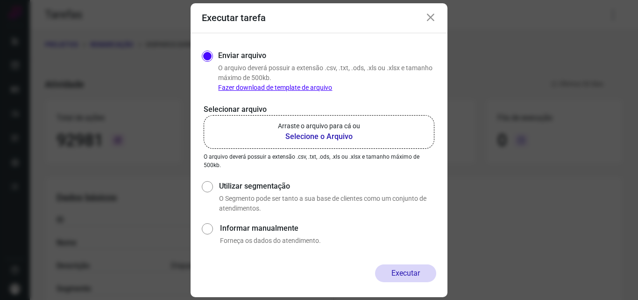
click at [333, 137] on b "Selecione o Arquivo" at bounding box center [319, 136] width 82 height 11
click at [0, 0] on input "Arraste o arquivo para cá ou Selecione o Arquivo" at bounding box center [0, 0] width 0 height 0
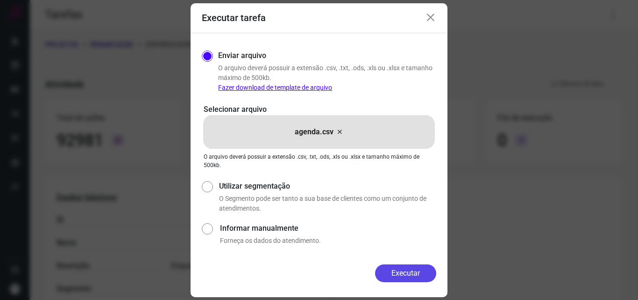
click at [406, 271] on button "Executar" at bounding box center [405, 273] width 61 height 18
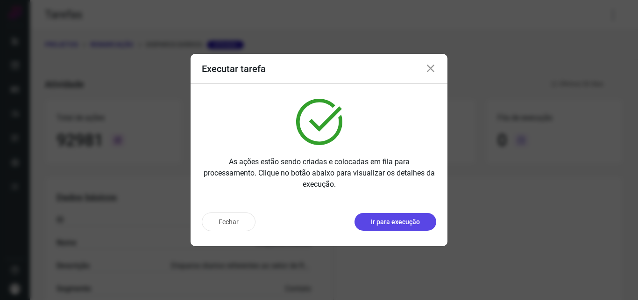
click at [393, 221] on p "Ir para execução" at bounding box center [395, 222] width 49 height 10
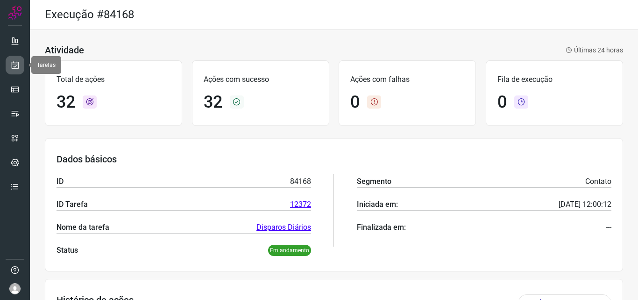
click at [11, 66] on icon at bounding box center [15, 64] width 10 height 9
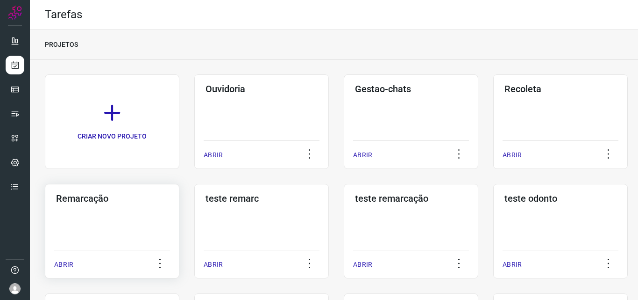
click at [120, 215] on div "Remarcação ABRIR" at bounding box center [112, 231] width 135 height 94
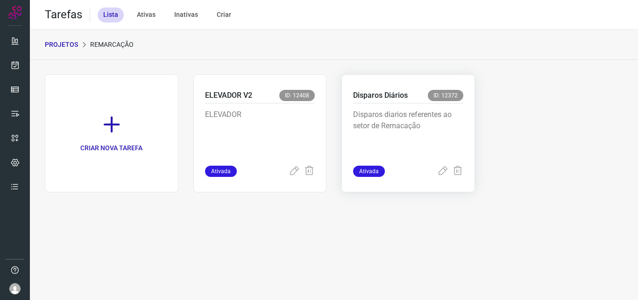
click at [415, 108] on div "Disparos diarios referentes ao setor de Remacação" at bounding box center [408, 134] width 110 height 62
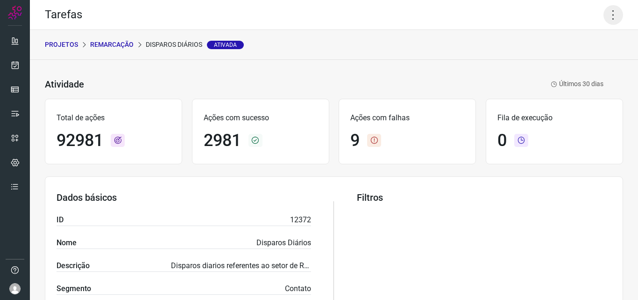
click at [604, 17] on icon at bounding box center [614, 15] width 20 height 20
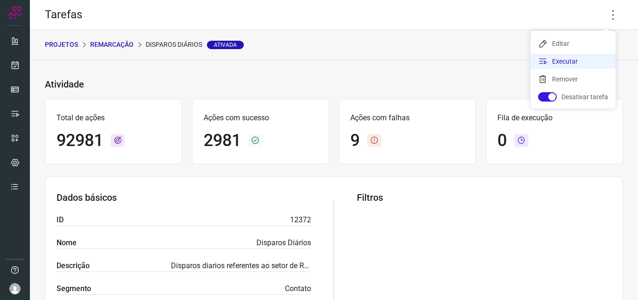
click at [566, 61] on li "Executar" at bounding box center [573, 61] width 85 height 15
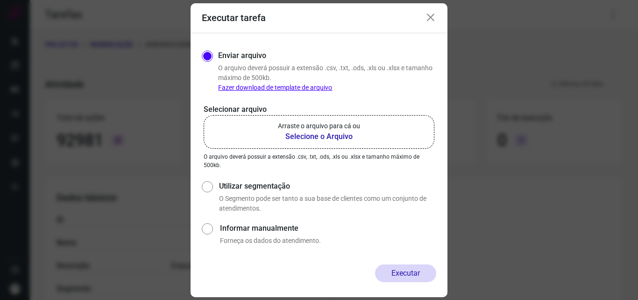
click at [320, 130] on p "Arraste o arquivo para cá ou" at bounding box center [319, 126] width 82 height 10
click at [0, 0] on input "Arraste o arquivo para cá ou Selecione o Arquivo" at bounding box center [0, 0] width 0 height 0
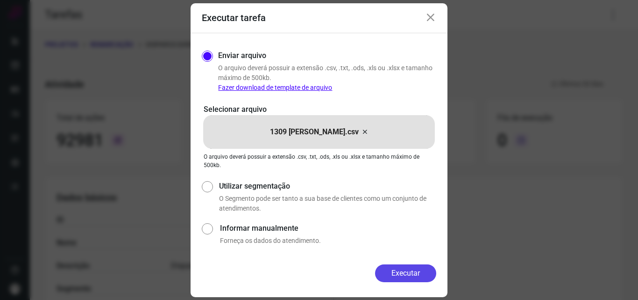
click at [411, 271] on button "Executar" at bounding box center [405, 273] width 61 height 18
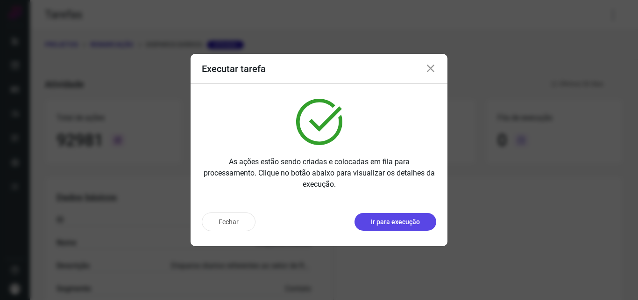
click at [404, 221] on p "Ir para execução" at bounding box center [395, 222] width 49 height 10
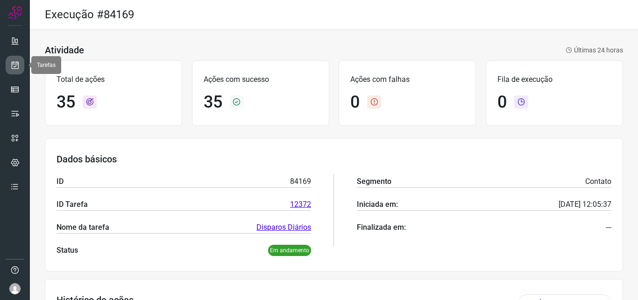
click at [16, 61] on icon at bounding box center [15, 64] width 10 height 9
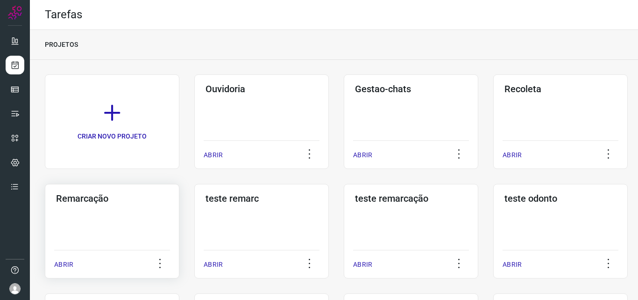
click at [122, 201] on h3 "Remarcação" at bounding box center [112, 198] width 112 height 11
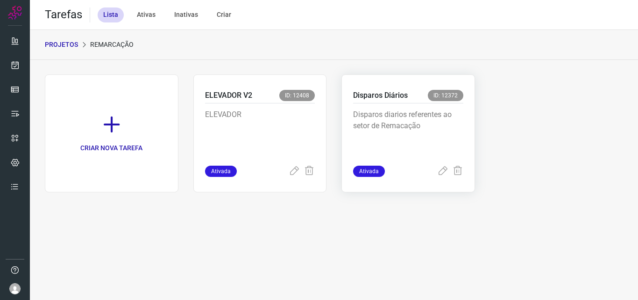
click at [408, 114] on p "Disparos diarios referentes ao setor de Remacação" at bounding box center [408, 132] width 110 height 47
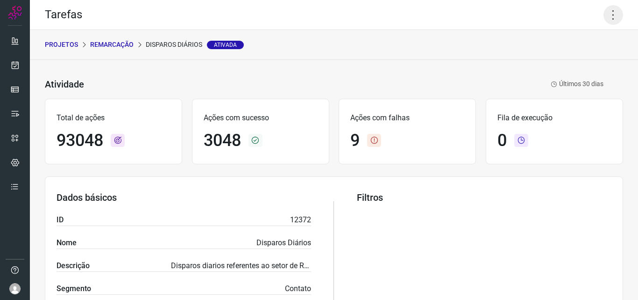
click at [605, 15] on icon at bounding box center [614, 15] width 20 height 20
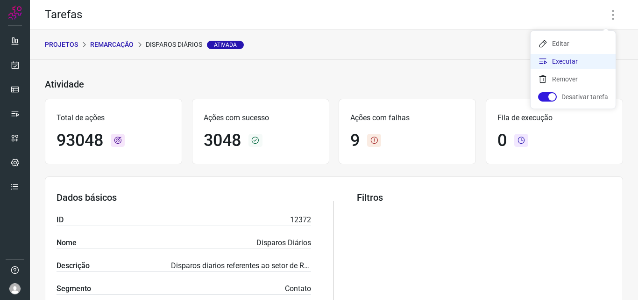
click at [578, 58] on li "Executar" at bounding box center [573, 61] width 85 height 15
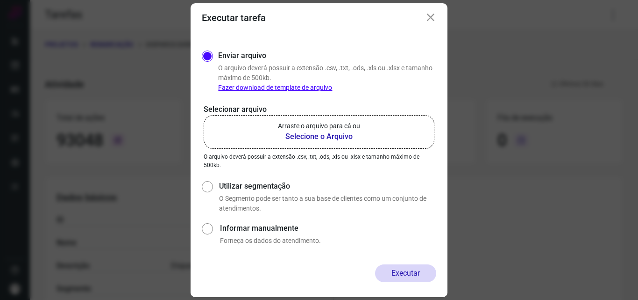
click at [315, 131] on b "Selecione o Arquivo" at bounding box center [319, 136] width 82 height 11
click at [0, 0] on input "Arraste o arquivo para cá ou Selecione o Arquivo" at bounding box center [0, 0] width 0 height 0
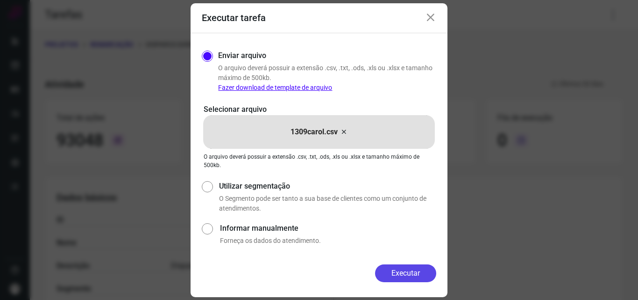
click at [393, 270] on button "Executar" at bounding box center [405, 273] width 61 height 18
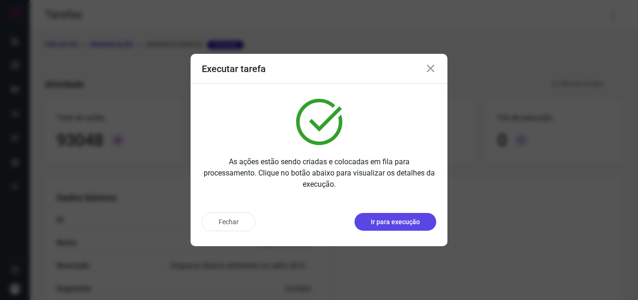
click at [387, 213] on button "Ir para execução" at bounding box center [396, 222] width 82 height 18
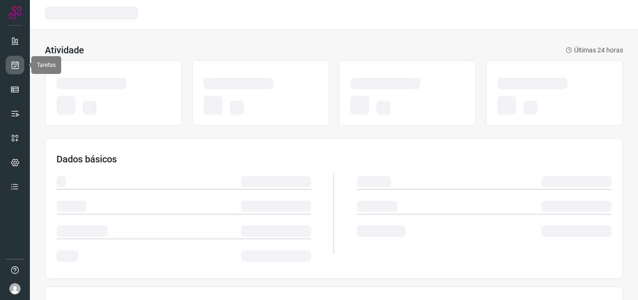
click at [14, 70] on link at bounding box center [15, 65] width 19 height 19
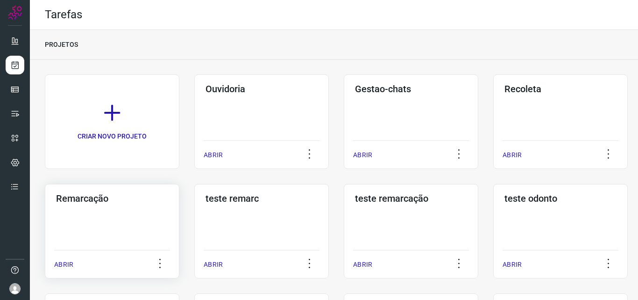
click at [113, 208] on div "Remarcação ABRIR" at bounding box center [112, 231] width 135 height 94
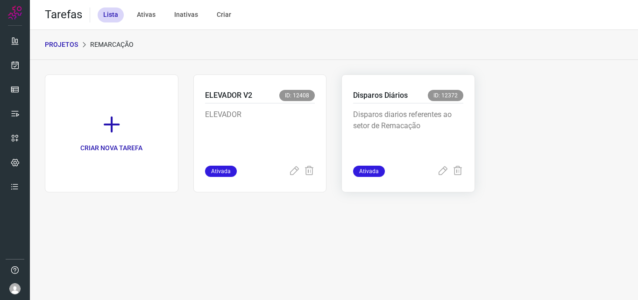
click at [412, 122] on p "Disparos diarios referentes ao setor de Remacação" at bounding box center [408, 132] width 110 height 47
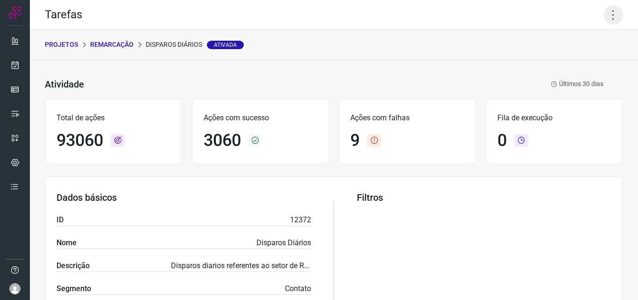
click at [605, 13] on icon at bounding box center [614, 15] width 20 height 20
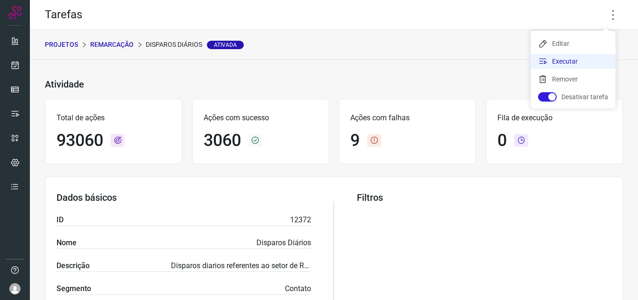
click at [578, 63] on li "Executar" at bounding box center [573, 61] width 85 height 15
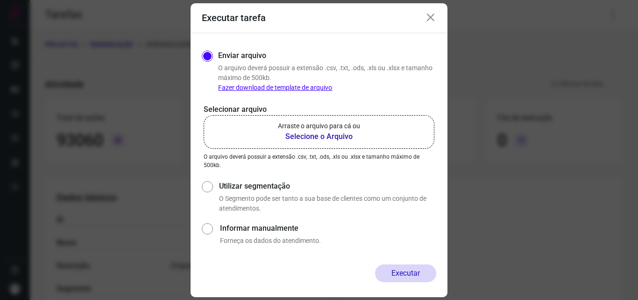
click at [309, 129] on p "Arraste o arquivo para cá ou" at bounding box center [319, 126] width 82 height 10
click at [0, 0] on input "Arraste o arquivo para cá ou Selecione o Arquivo" at bounding box center [0, 0] width 0 height 0
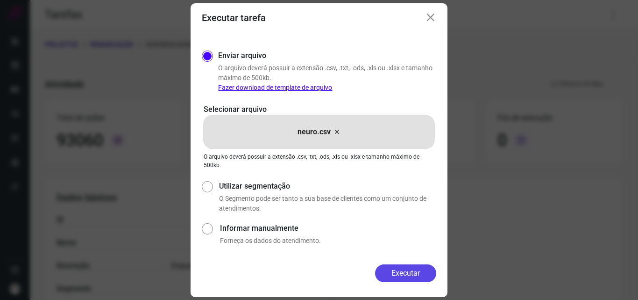
click at [399, 268] on button "Executar" at bounding box center [405, 273] width 61 height 18
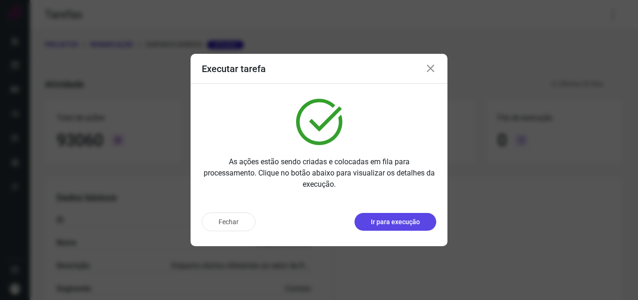
click at [389, 217] on p "Ir para execução" at bounding box center [395, 222] width 49 height 10
